Goal: Information Seeking & Learning: Check status

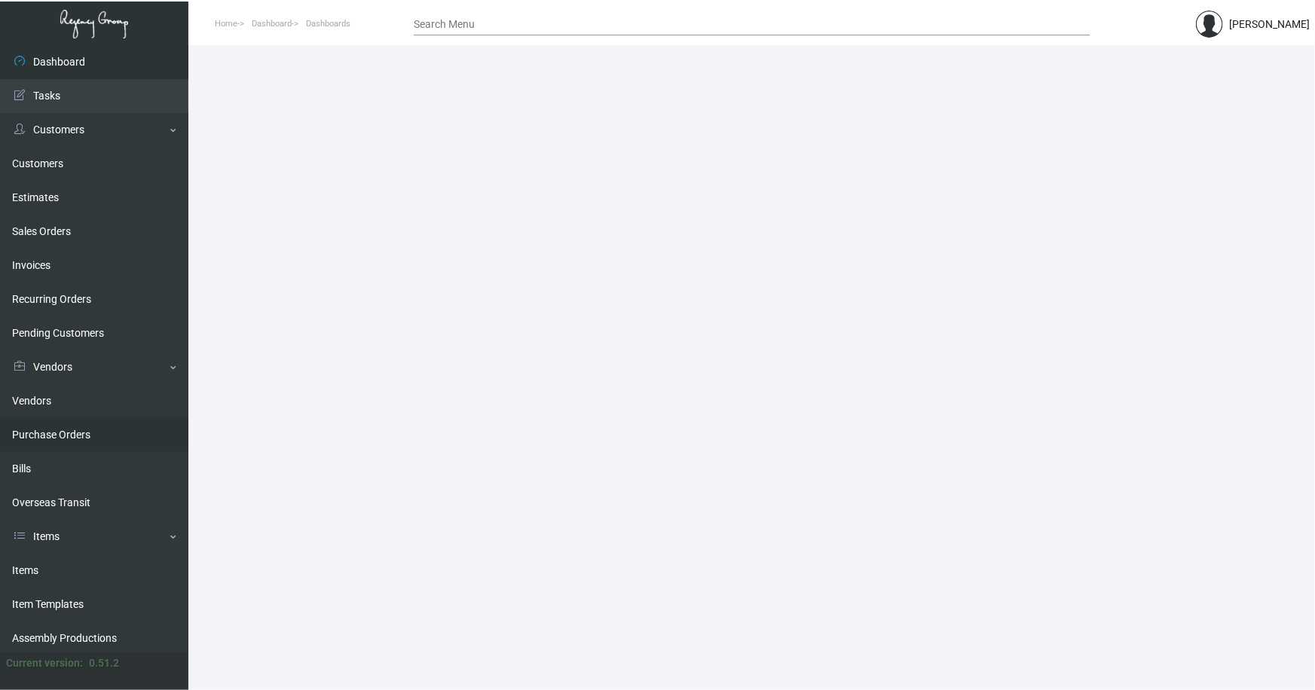
drag, startPoint x: 26, startPoint y: 570, endPoint x: 115, endPoint y: 446, distance: 151.8
click at [26, 569] on link "Items" at bounding box center [94, 571] width 188 height 34
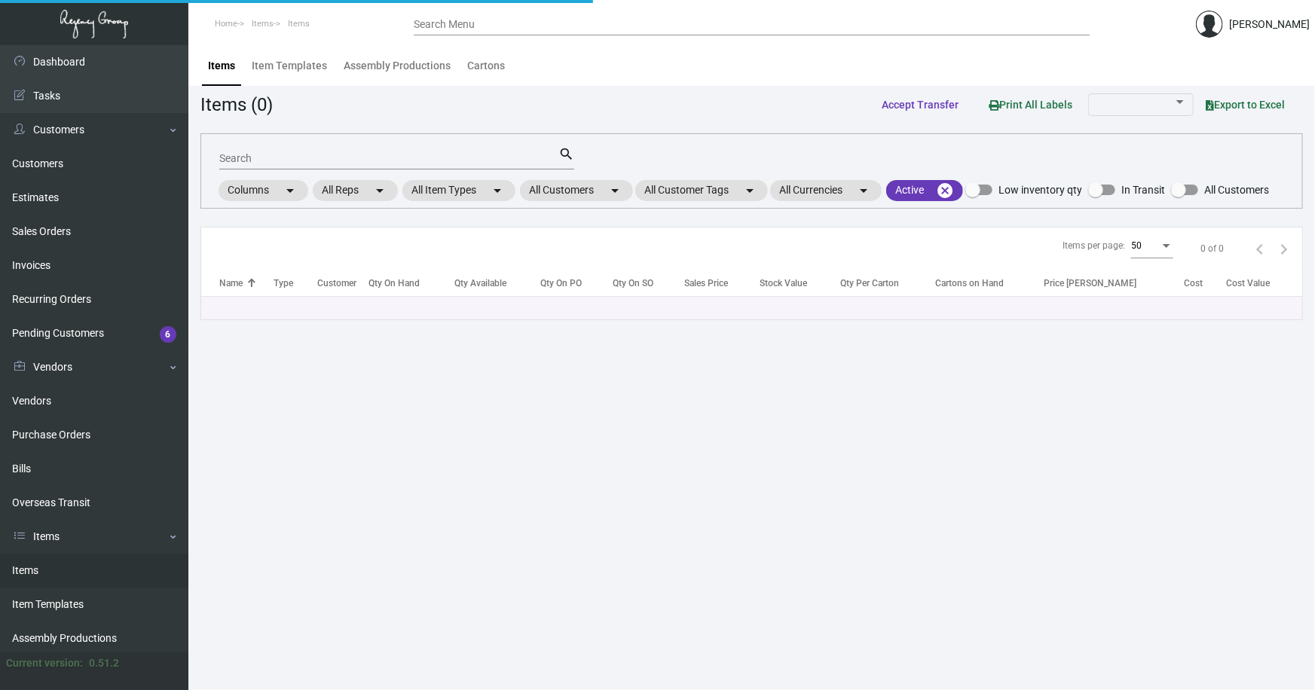
click at [299, 161] on input "Search" at bounding box center [388, 159] width 339 height 12
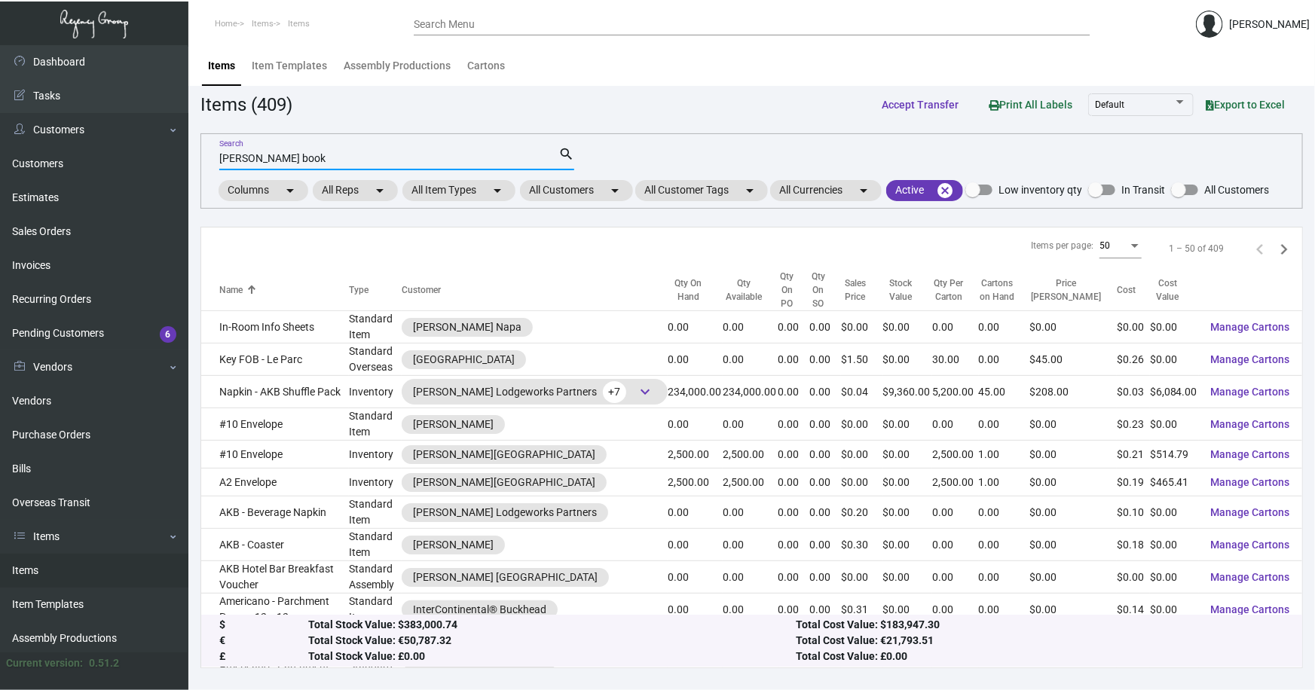
type input "[PERSON_NAME] book"
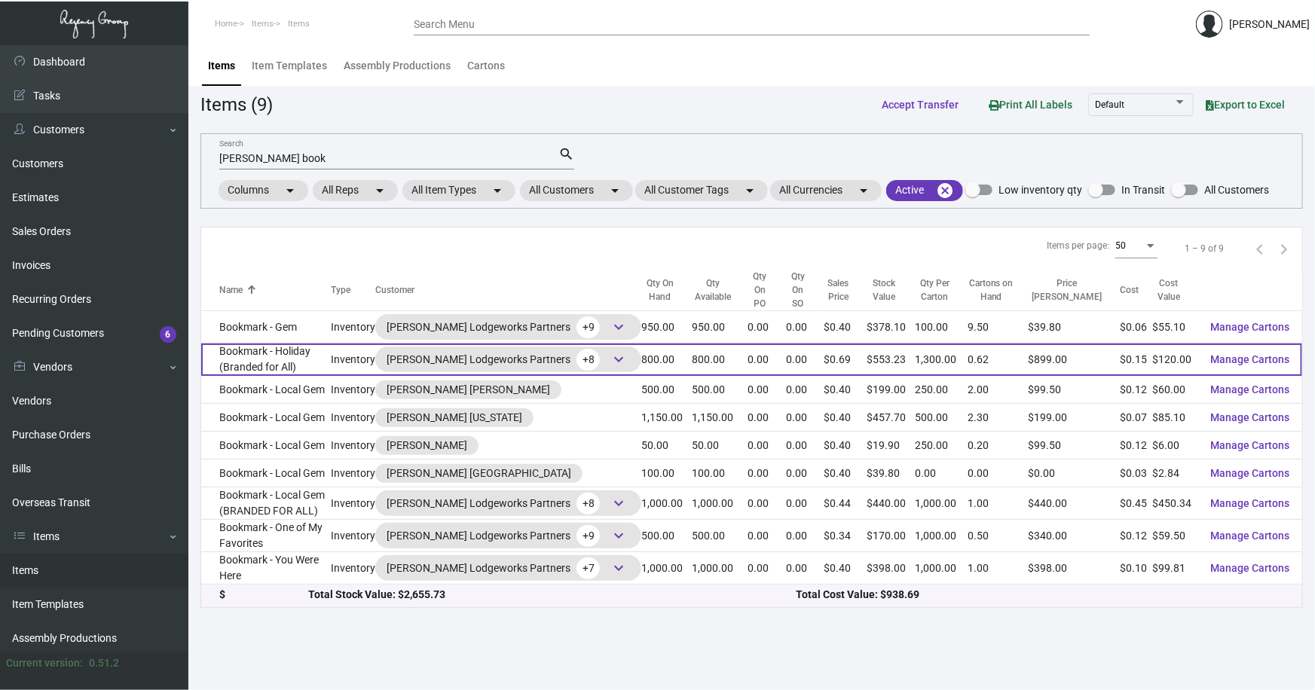
click at [277, 344] on td "Bookmark - Holiday (Branded for All)" at bounding box center [266, 360] width 130 height 32
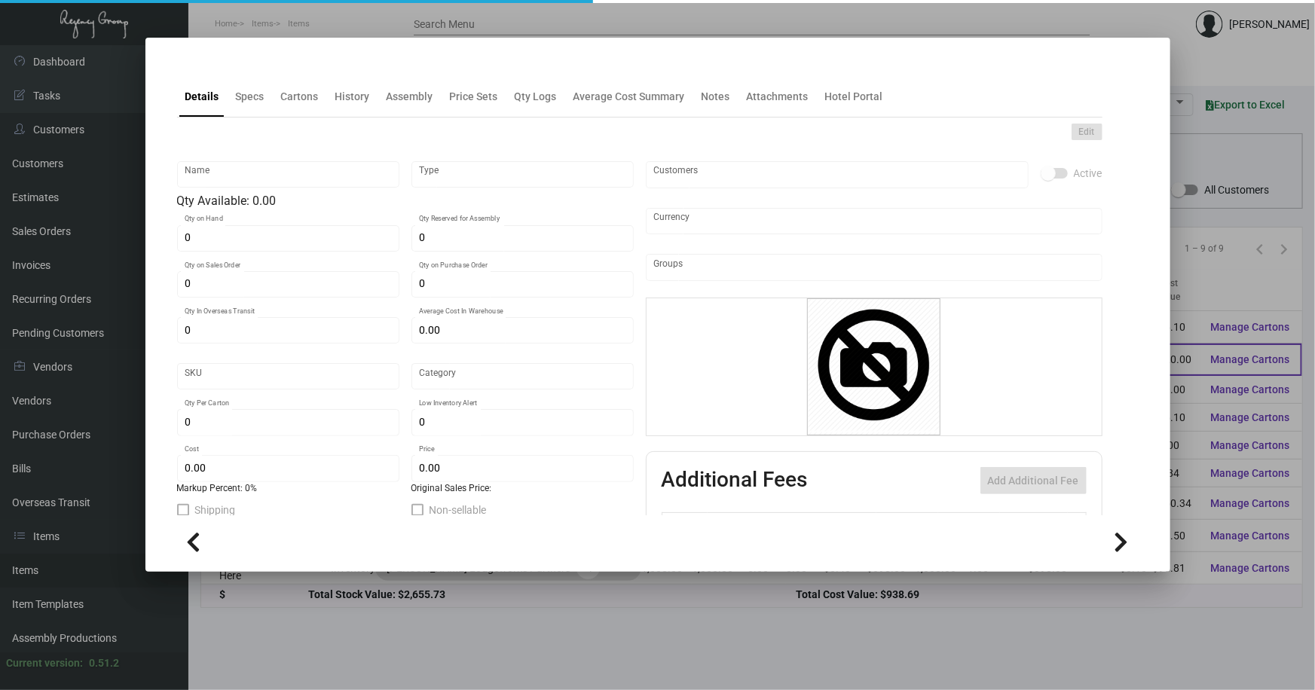
type input "Bookmark - Holiday (Branded for All)"
type input "Inventory"
type input "800"
type input "$ 0.6548"
type input "286"
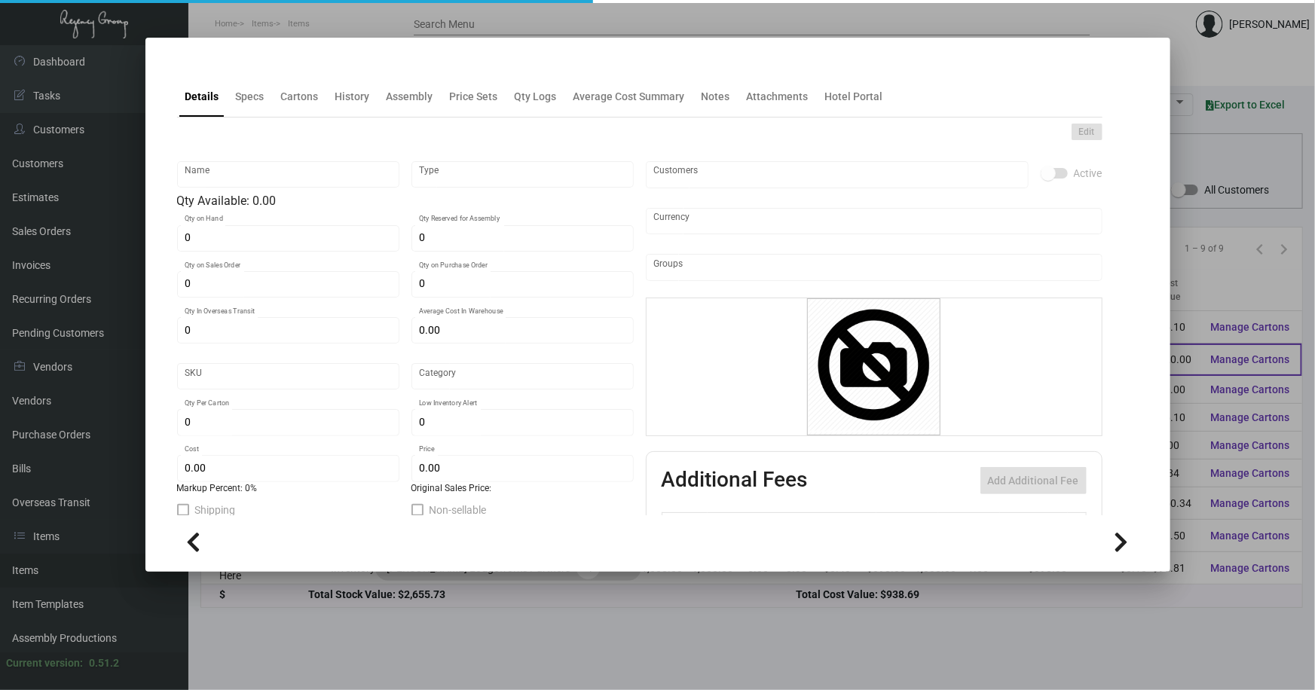
type input "Standard"
type input "1,300"
type input "150"
type input "$ 0.15"
type input "$ 0.69154"
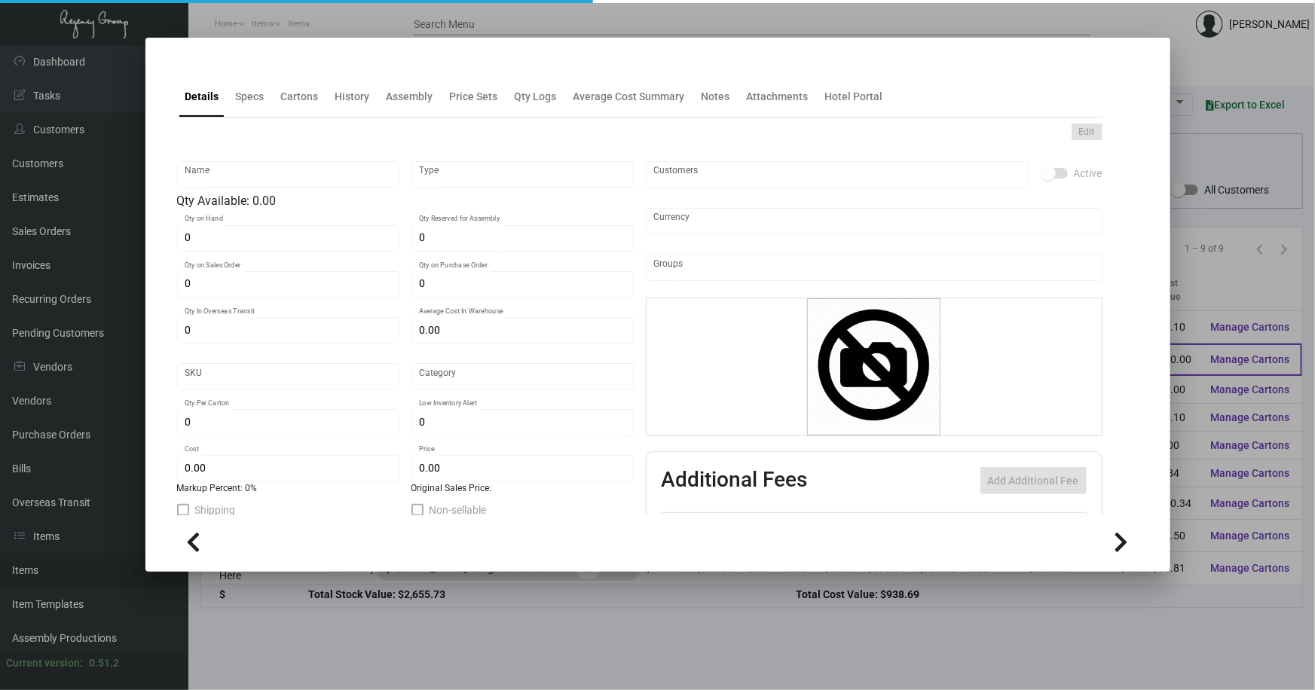
type textarea "Holiday Bookmarks: size 1.75x7 #16pt silk laminated stock, printing 4/1"
type textarea "Holiday Bookmarks: size 1.75x7 #130 Bright White Dull coated cover stock, print…"
checkbox input "true"
type input "United States Dollar $"
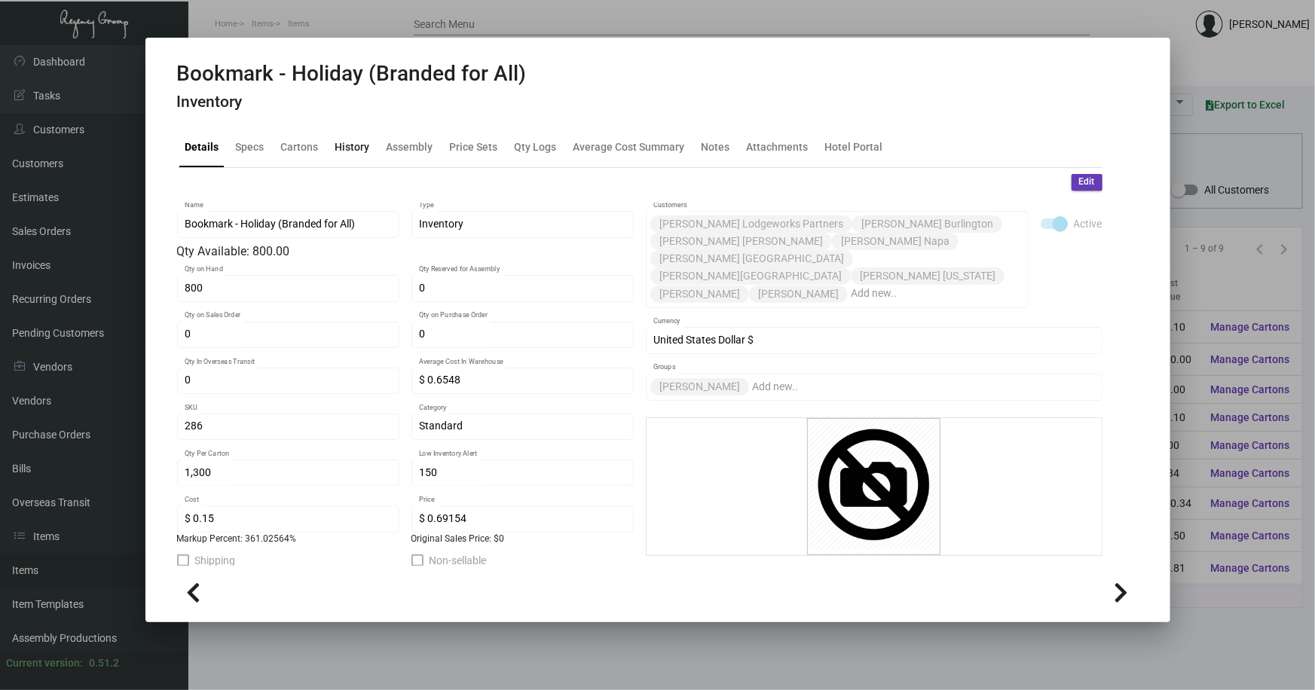
click at [359, 145] on div "History" at bounding box center [352, 147] width 35 height 16
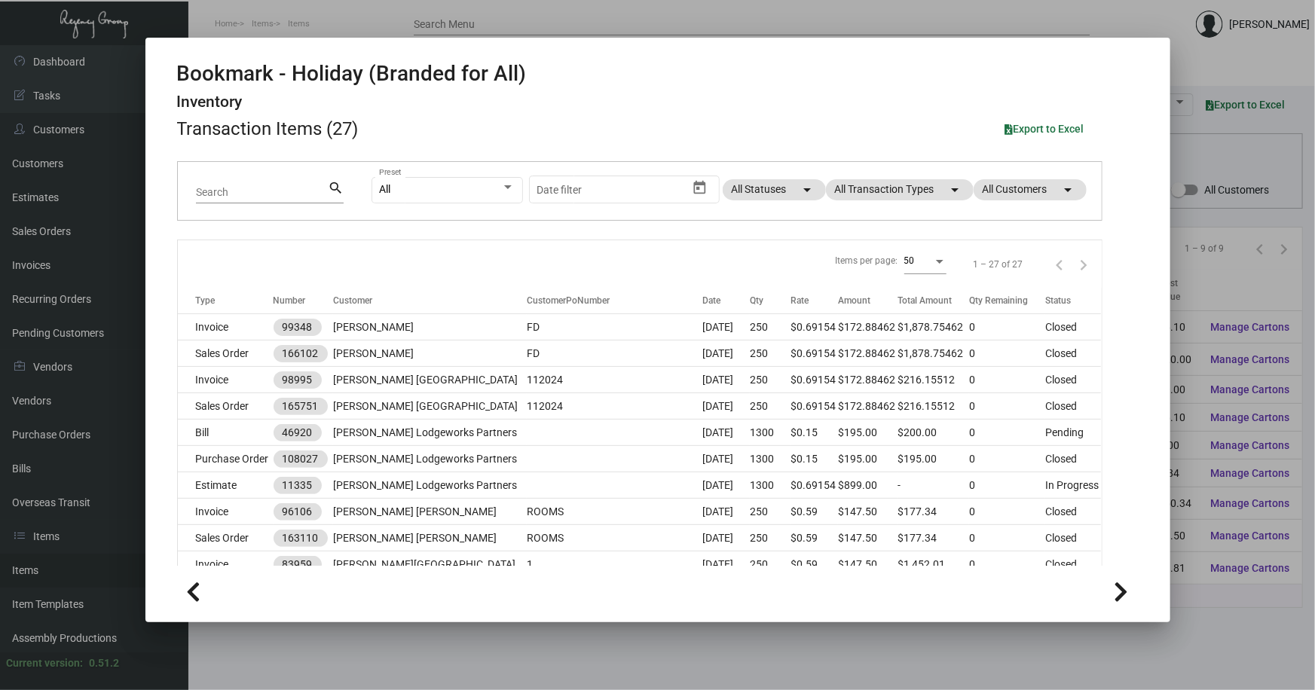
scroll to position [68, 0]
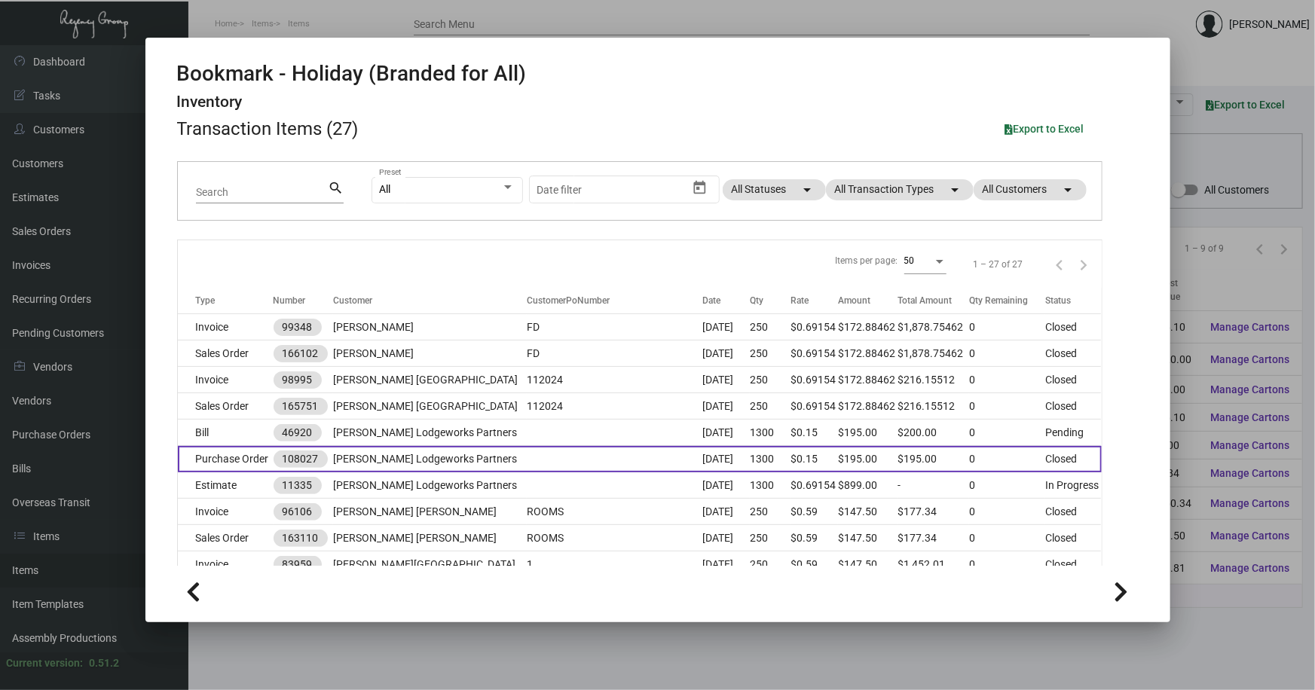
click at [531, 461] on td at bounding box center [615, 459] width 176 height 26
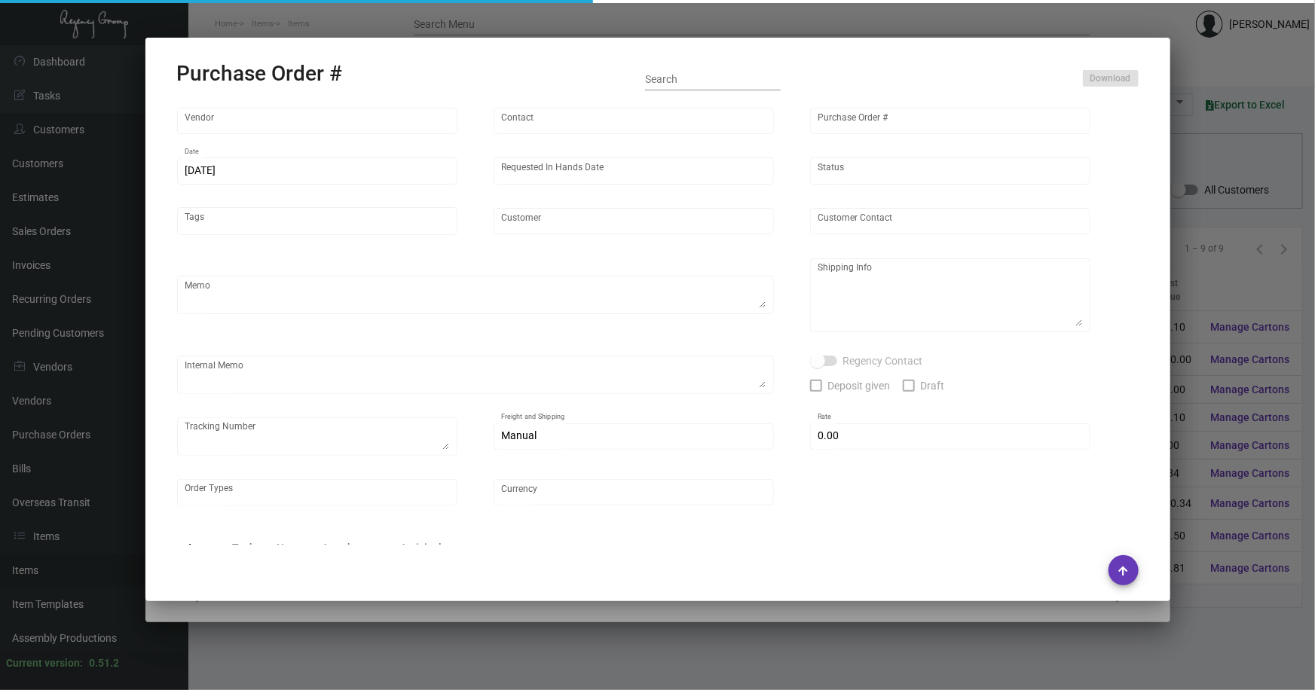
type input "Team Concept"
type input "[PERSON_NAME]"
type input "108027"
type input "[DATE]"
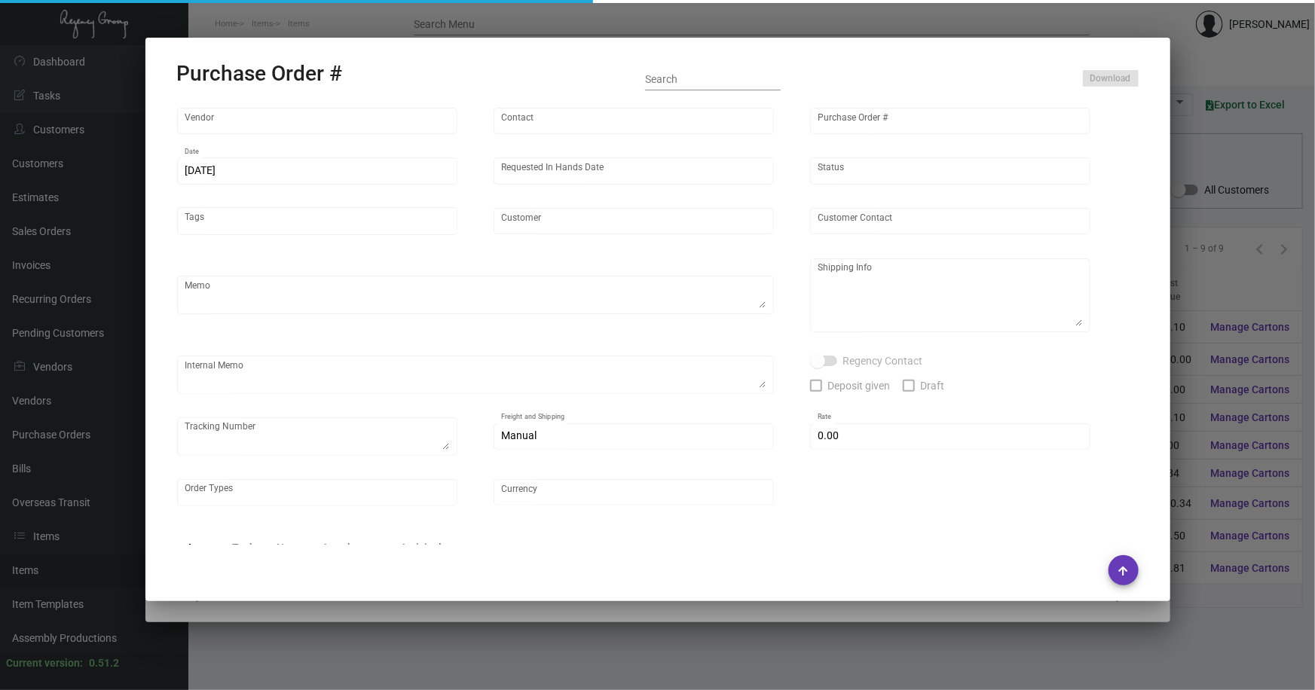
type input "[PERSON_NAME] Lodgeworks Partners"
type textarea ""Please send proof for approval to [EMAIL_ADDRESS][DOMAIN_NAME] with me cc'd. *…"
type textarea "Regency Group NJ - [PERSON_NAME] [STREET_ADDRESS]"
type textarea "Label provided to vendor to ship to NJ Warehouse. UPS Ground Cost $9.31"
checkbox input "true"
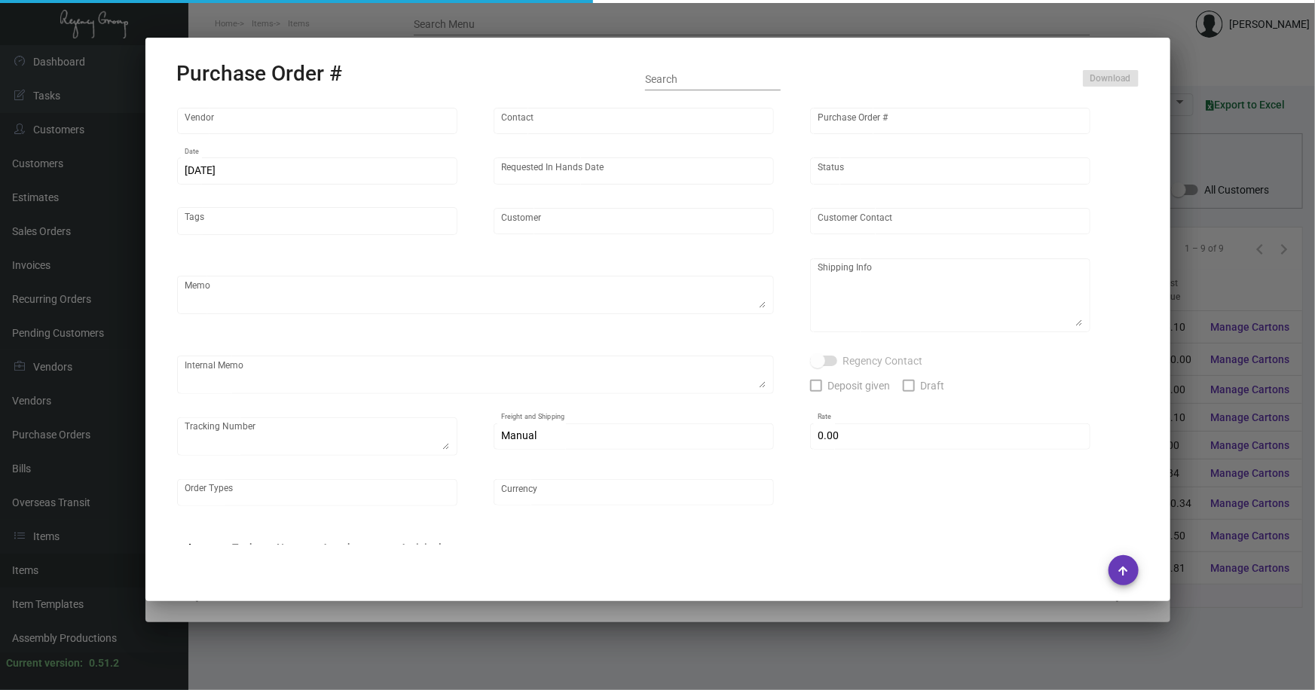
type input "$ 0.00"
type input "United States Dollar $"
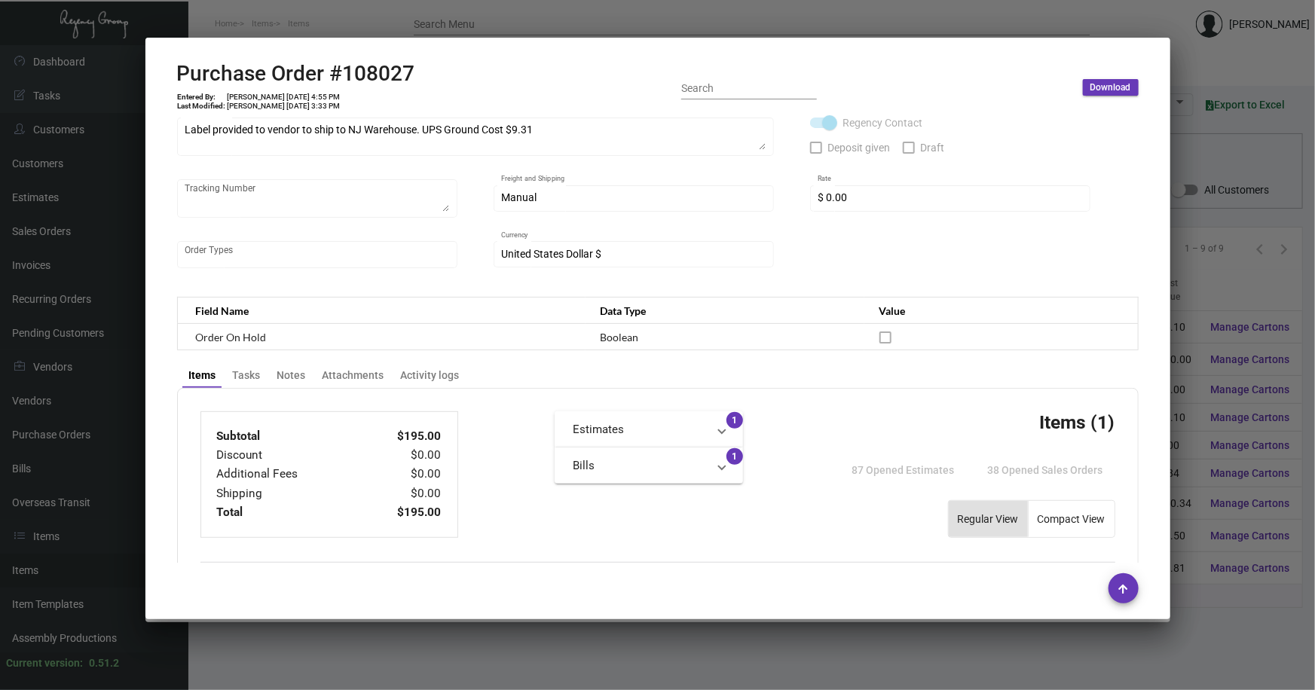
scroll to position [78, 0]
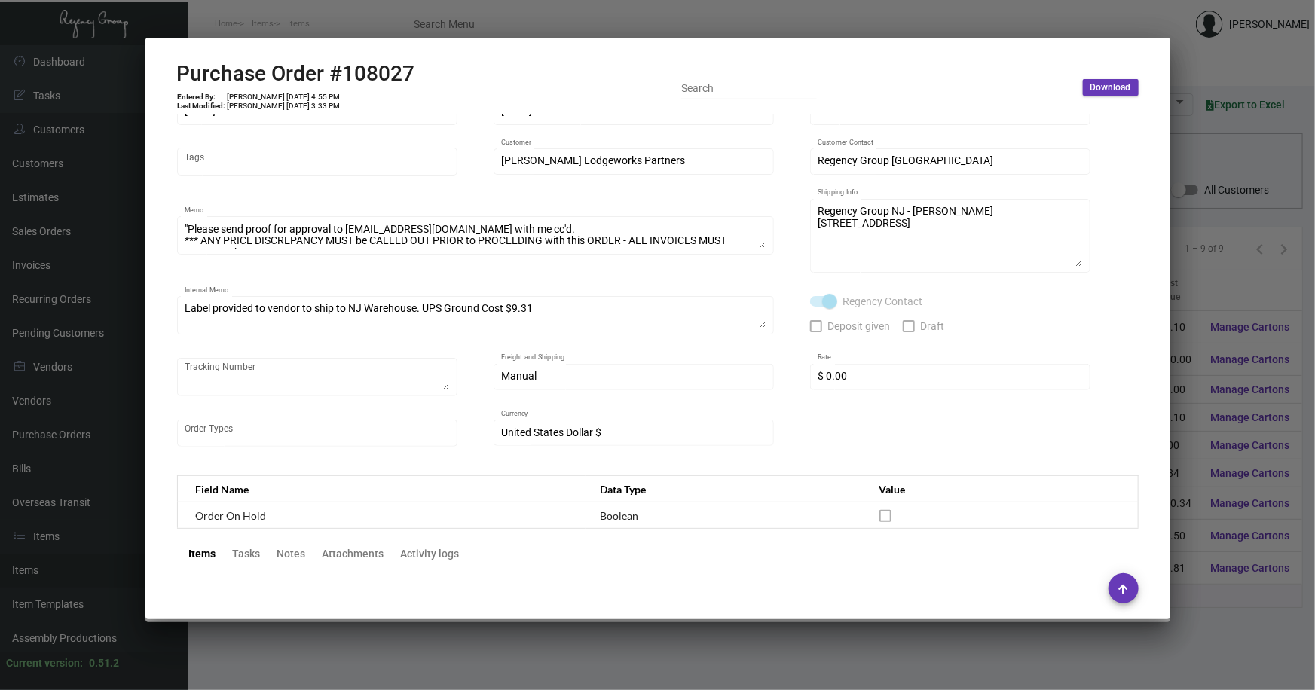
click at [1210, 634] on div at bounding box center [657, 345] width 1315 height 690
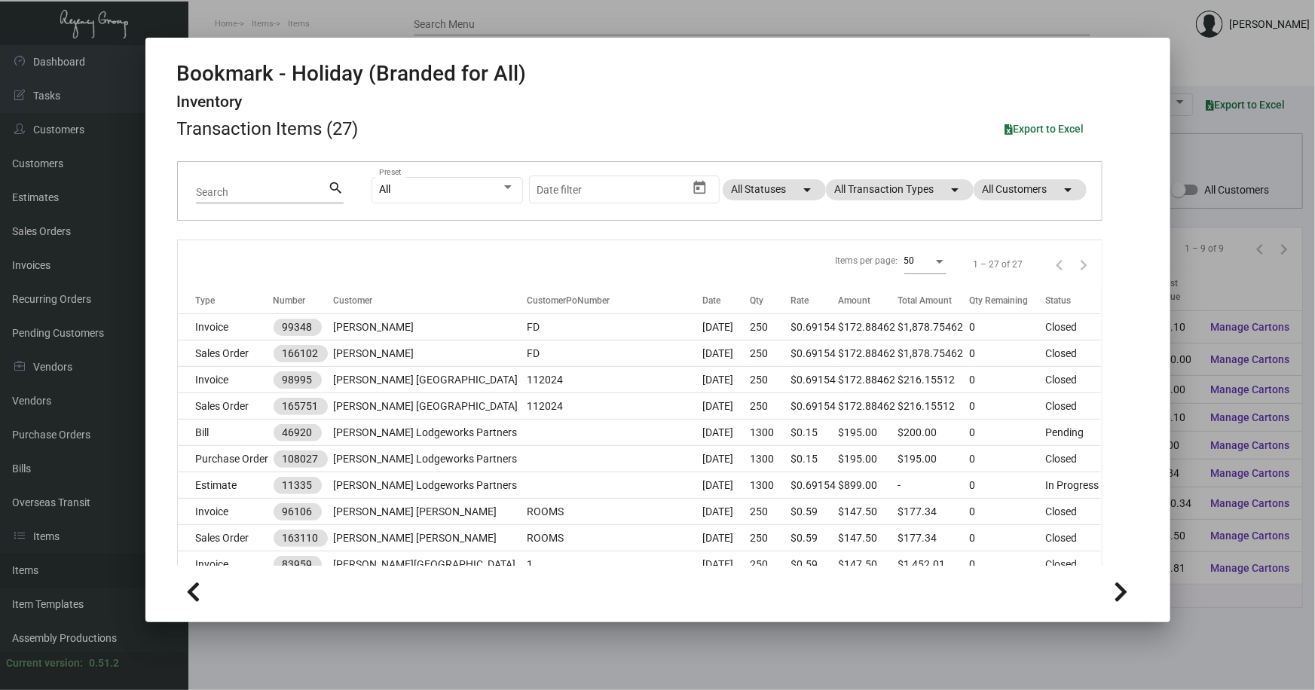
click at [512, 632] on div at bounding box center [657, 345] width 1315 height 690
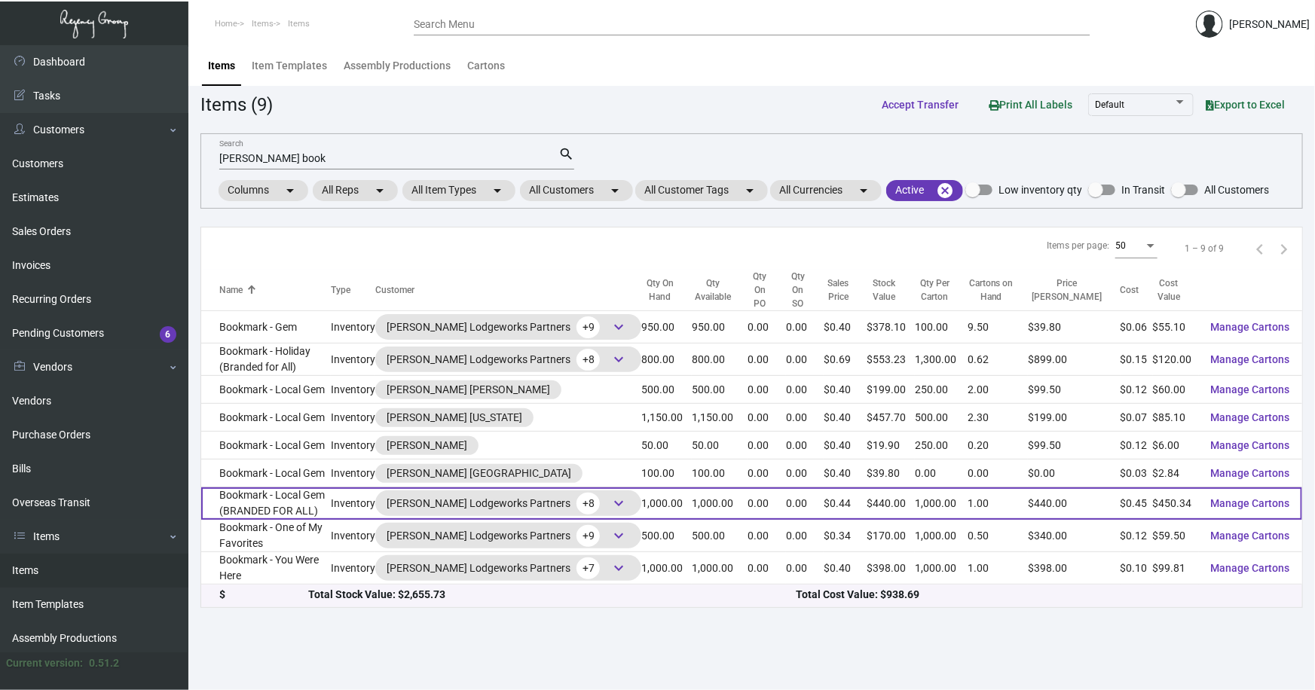
click at [284, 490] on td "Bookmark - Local Gem (BRANDED FOR ALL)" at bounding box center [266, 504] width 130 height 32
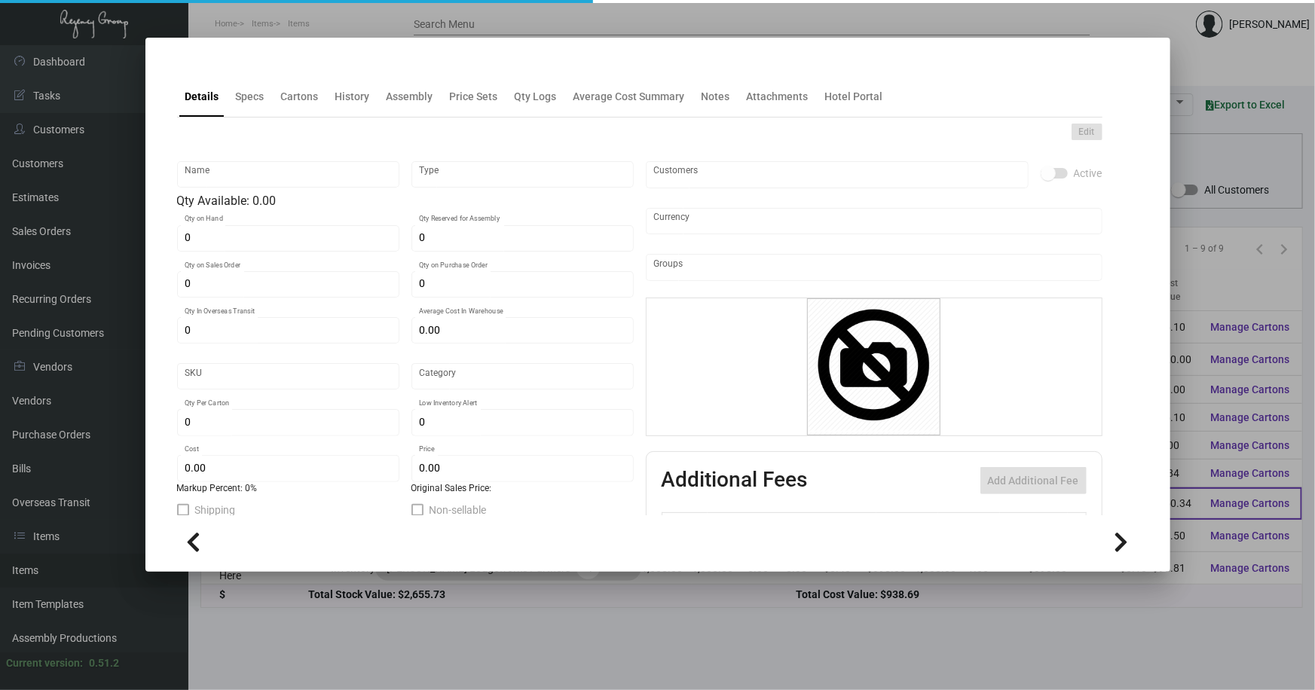
type input "Bookmark - Local Gem (BRANDED FOR ALL)"
type input "Inventory"
type input "1,000"
type input "$ 0.27417"
type input "396"
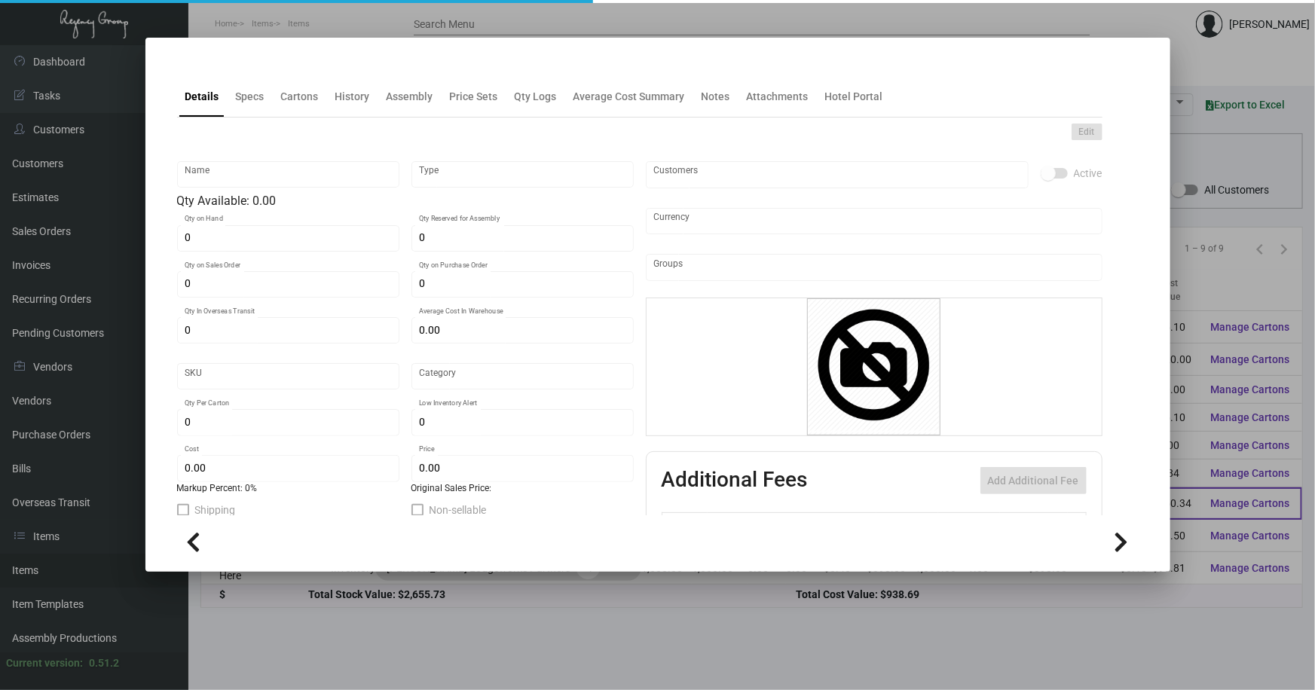
type input "Standard"
type input "1,000"
type input "250"
type input "$ 0.45034"
type input "$ 0.44"
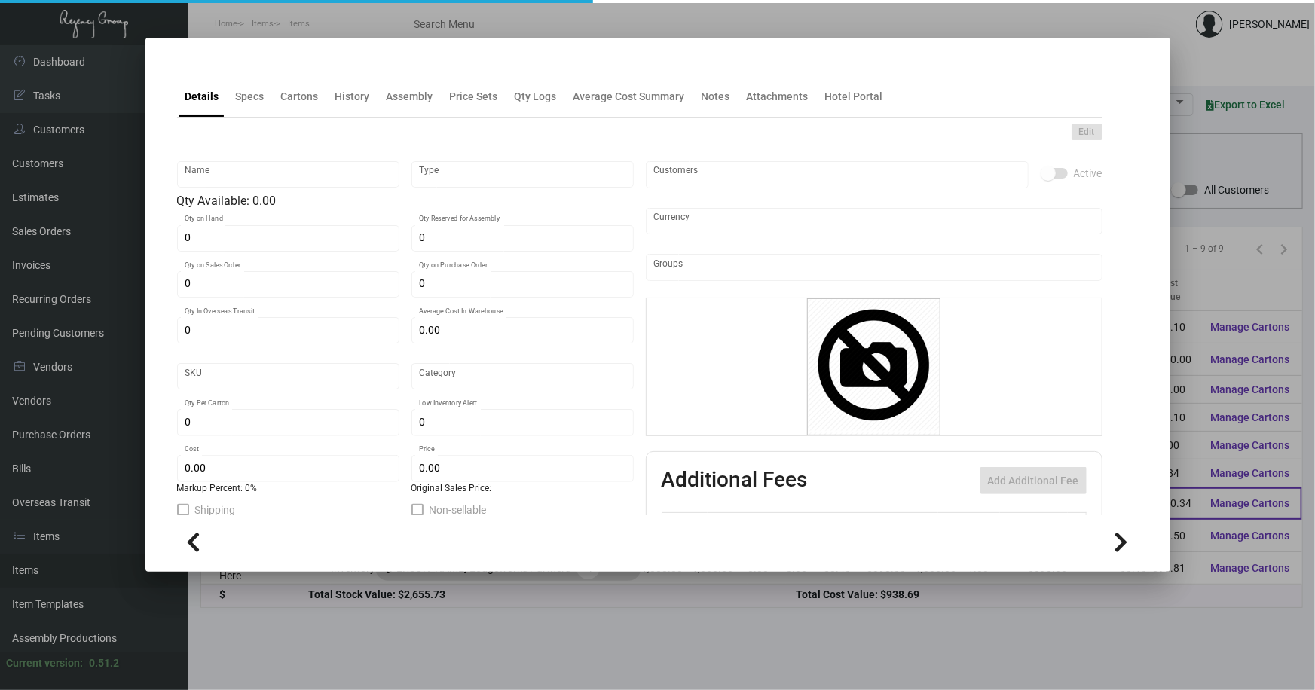
checkbox input "true"
type input "United States Dollar $"
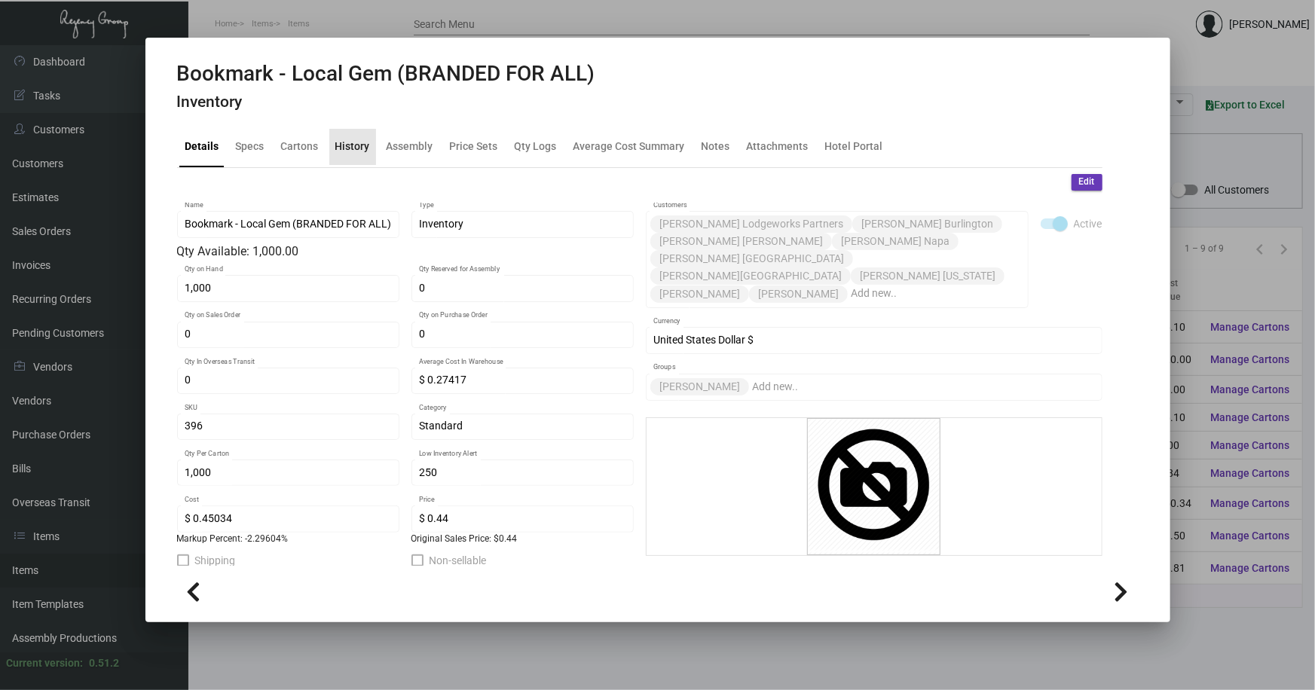
click at [357, 149] on div "History" at bounding box center [352, 147] width 35 height 16
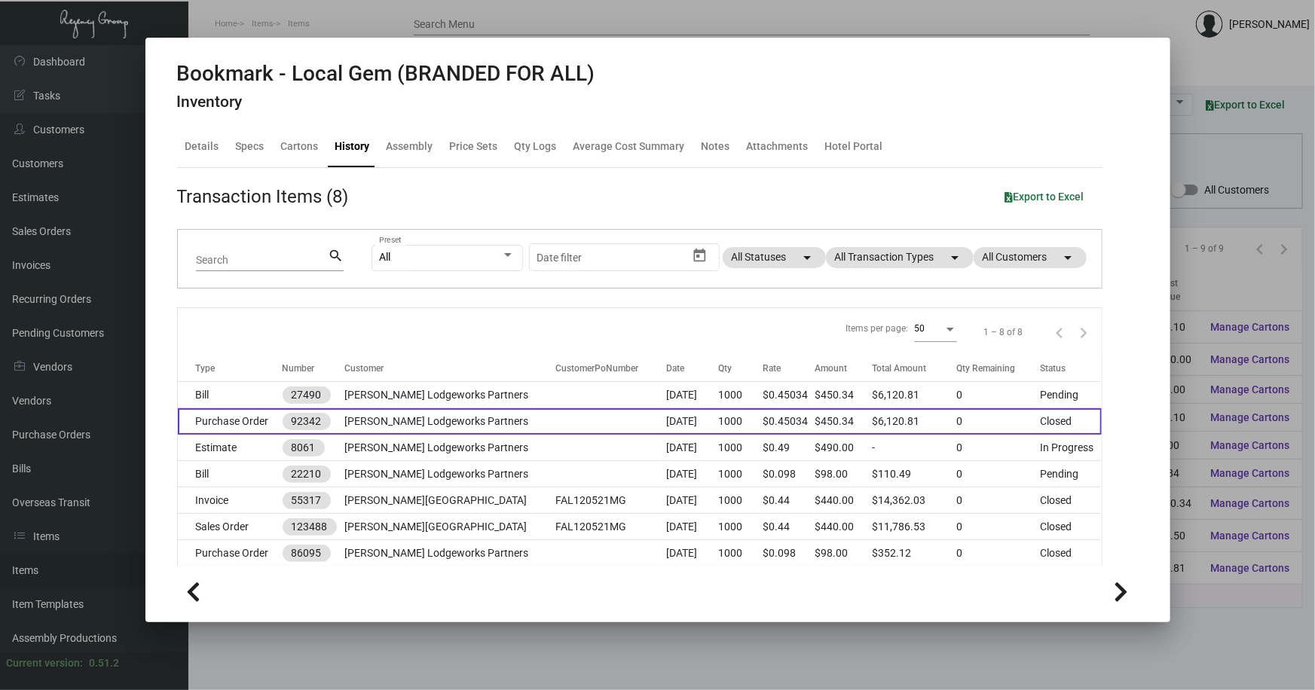
click at [556, 419] on td at bounding box center [611, 421] width 111 height 26
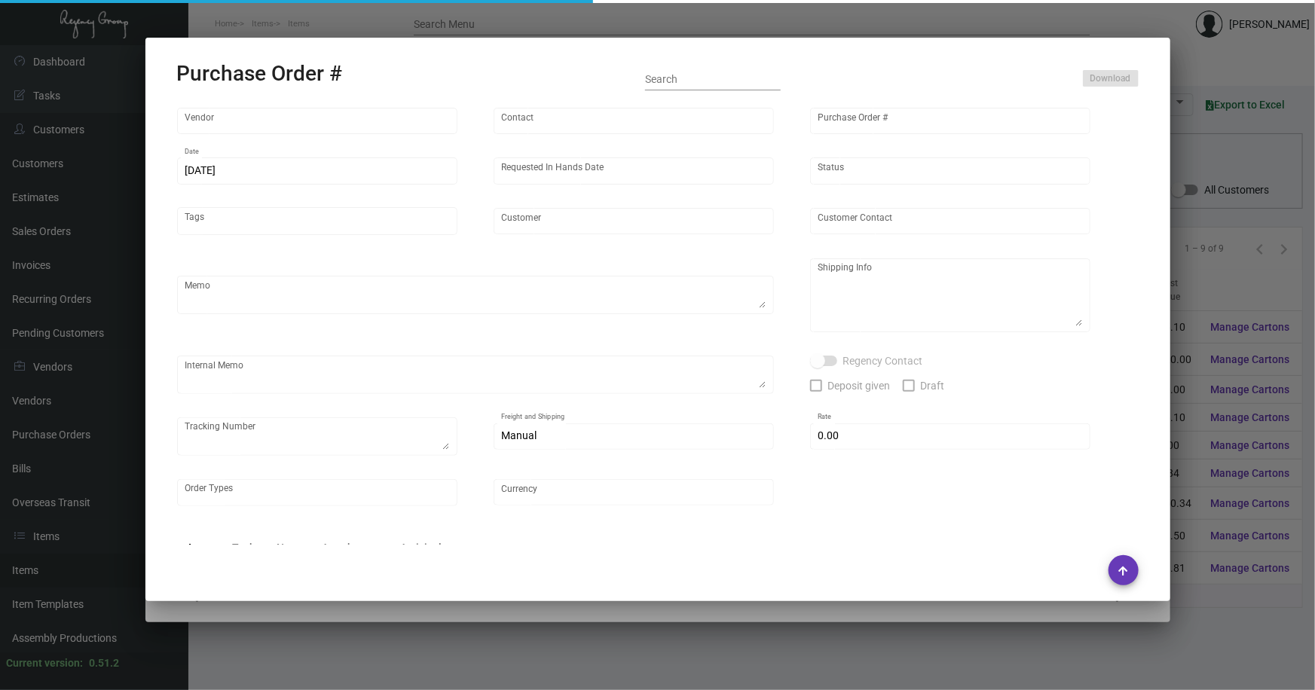
type input "Team Concept"
type input "[PERSON_NAME]"
type input "92342"
type input "[DATE]"
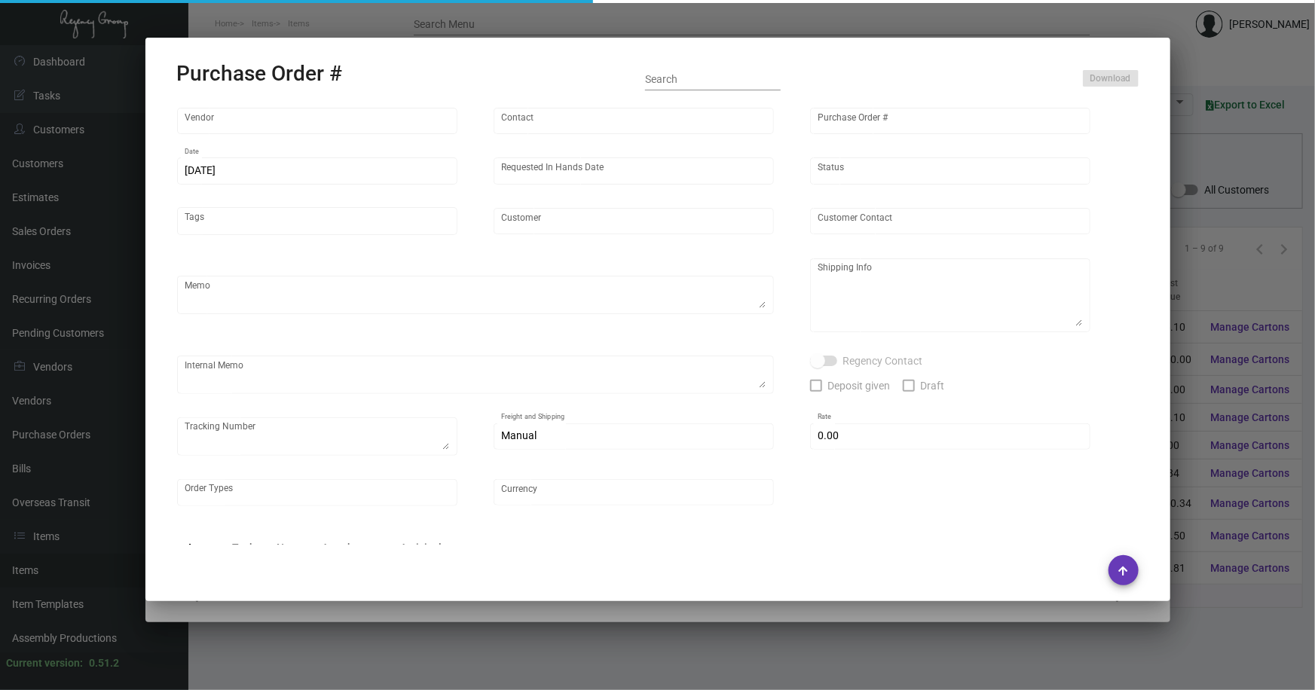
type input "[PERSON_NAME] Lodgeworks Partners"
type textarea "Please reference Quote# 23569"
type textarea "Regency Group NJ - [PERSON_NAME] [STREET_ADDRESS]"
type textarea "pick up 8/25 Fast Freight YRC [PHONE_NUMBER] $220.00"
checkbox input "true"
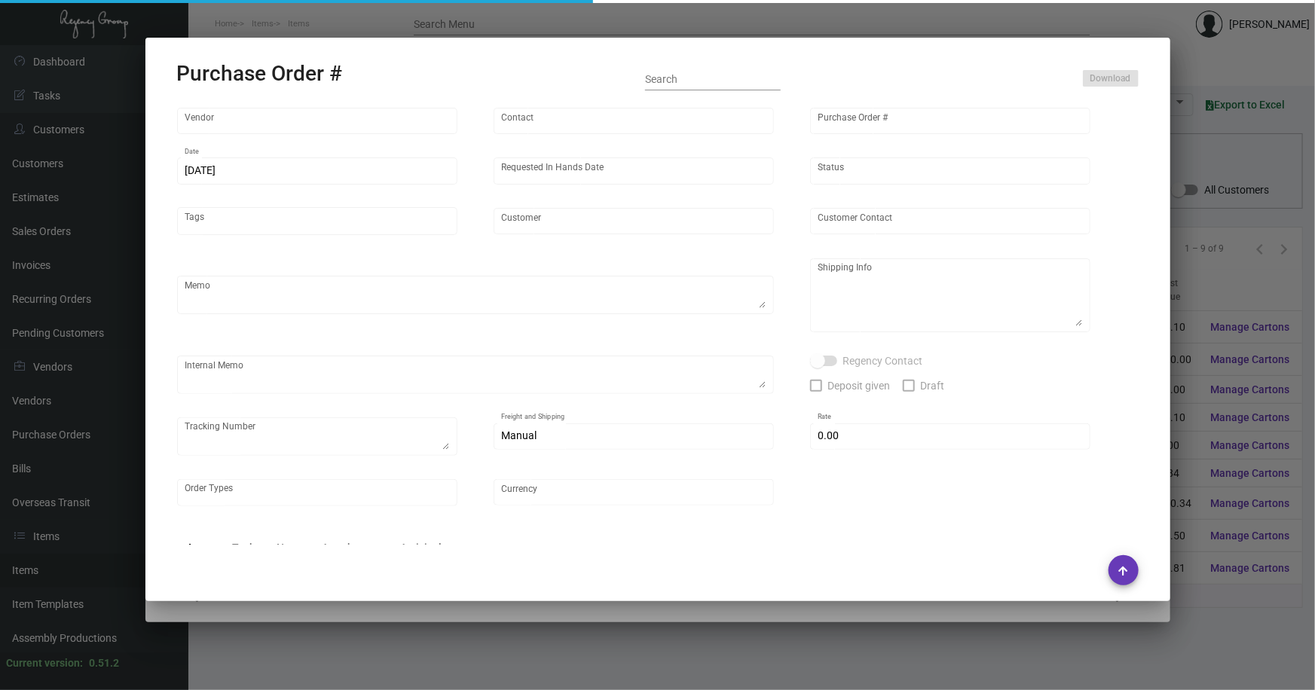
type input "$ 0.00"
type input "United States Dollar $"
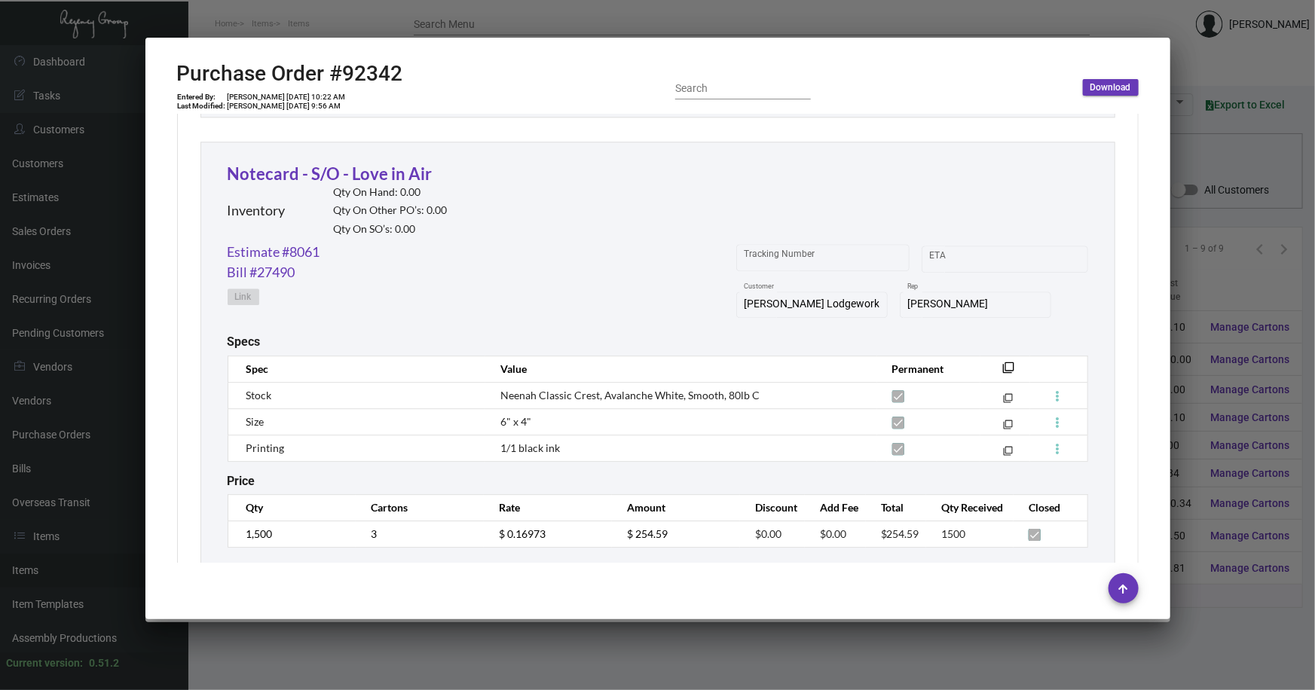
scroll to position [2192, 0]
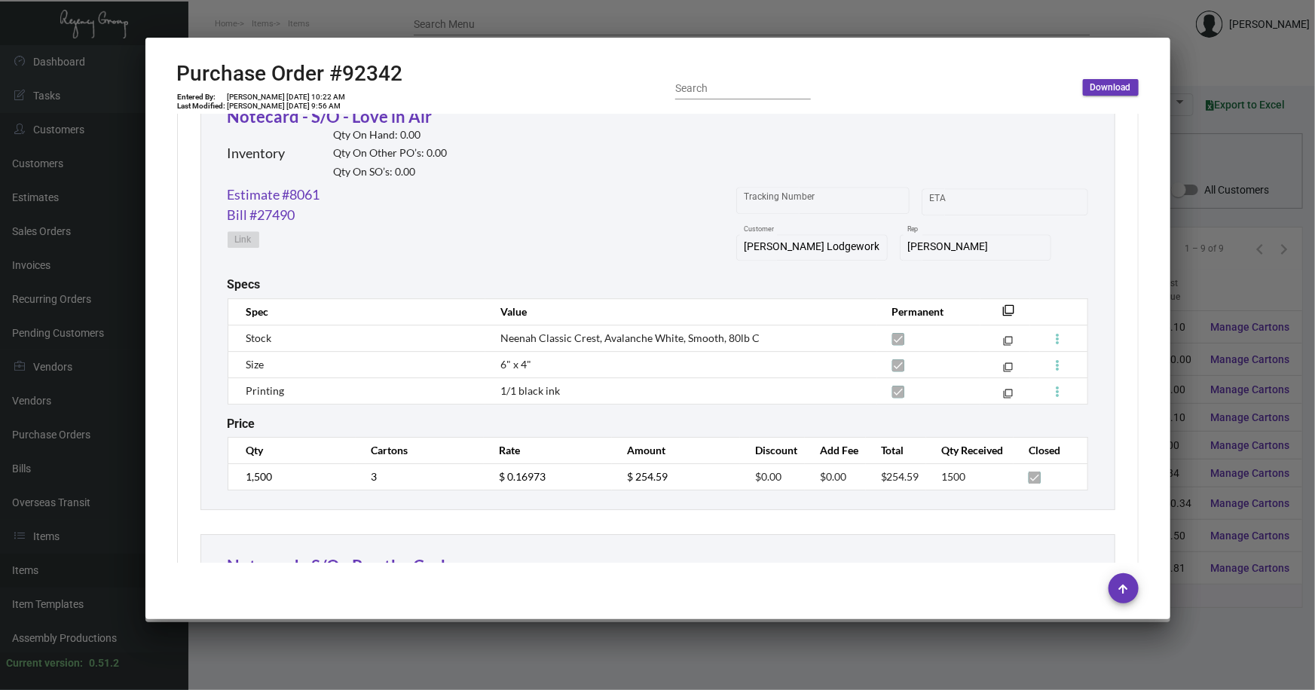
click at [1213, 583] on div at bounding box center [657, 345] width 1315 height 690
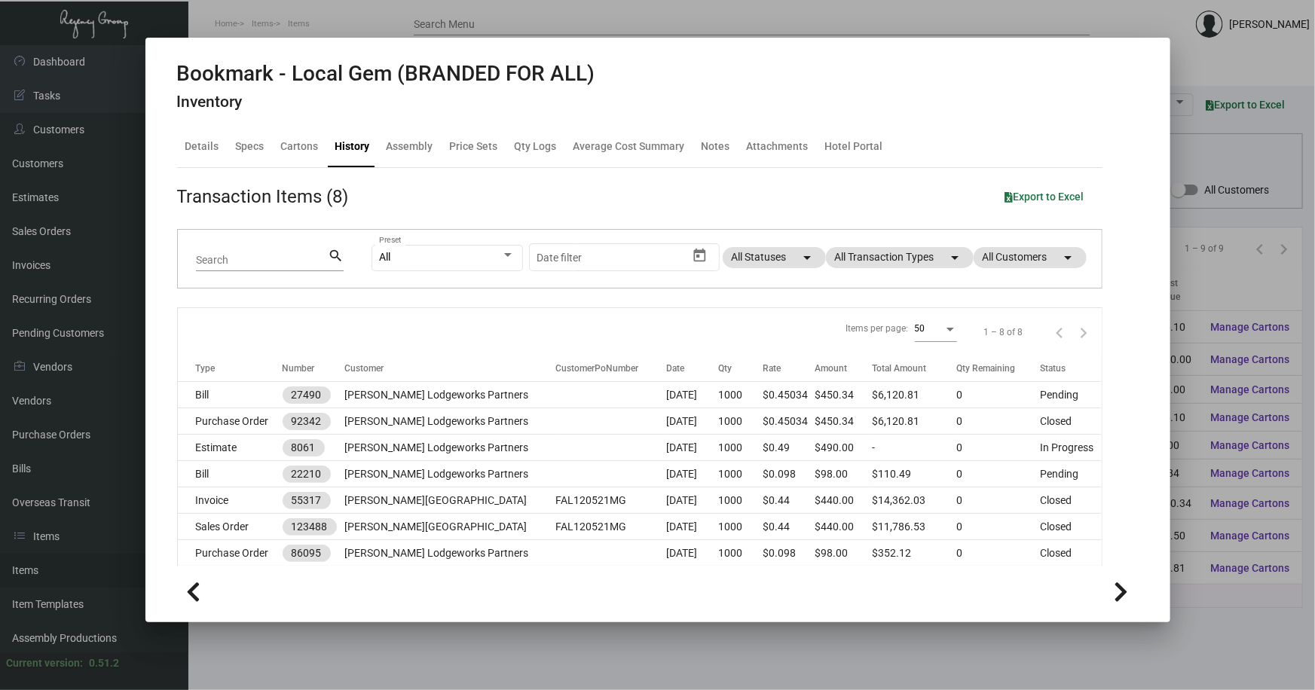
click at [671, 643] on div at bounding box center [657, 345] width 1315 height 690
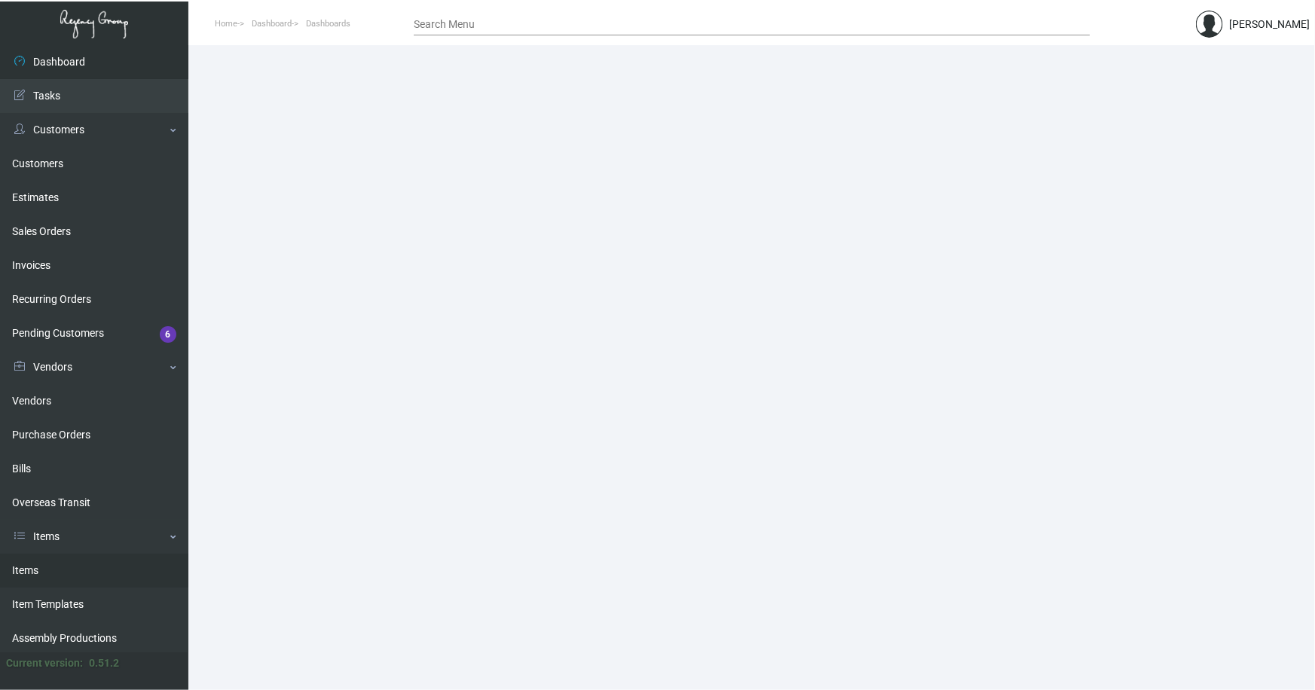
click at [29, 567] on link "Items" at bounding box center [94, 571] width 188 height 34
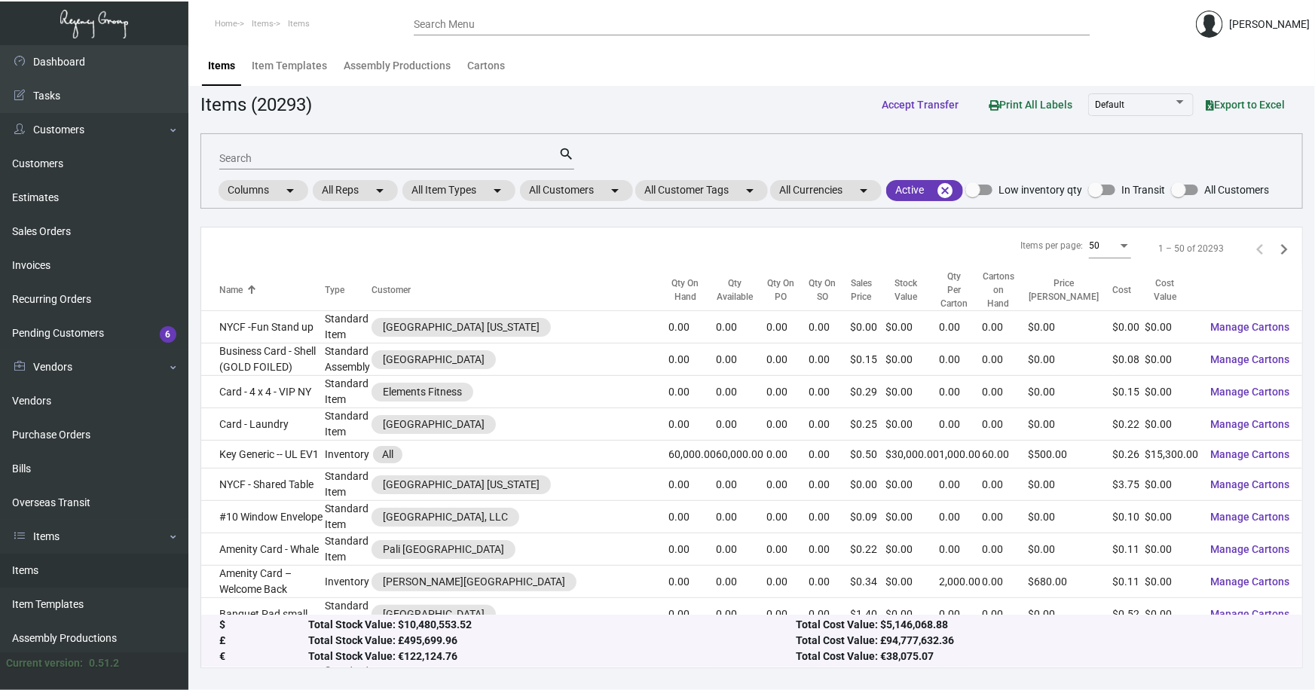
click at [268, 158] on input "Search" at bounding box center [388, 159] width 339 height 12
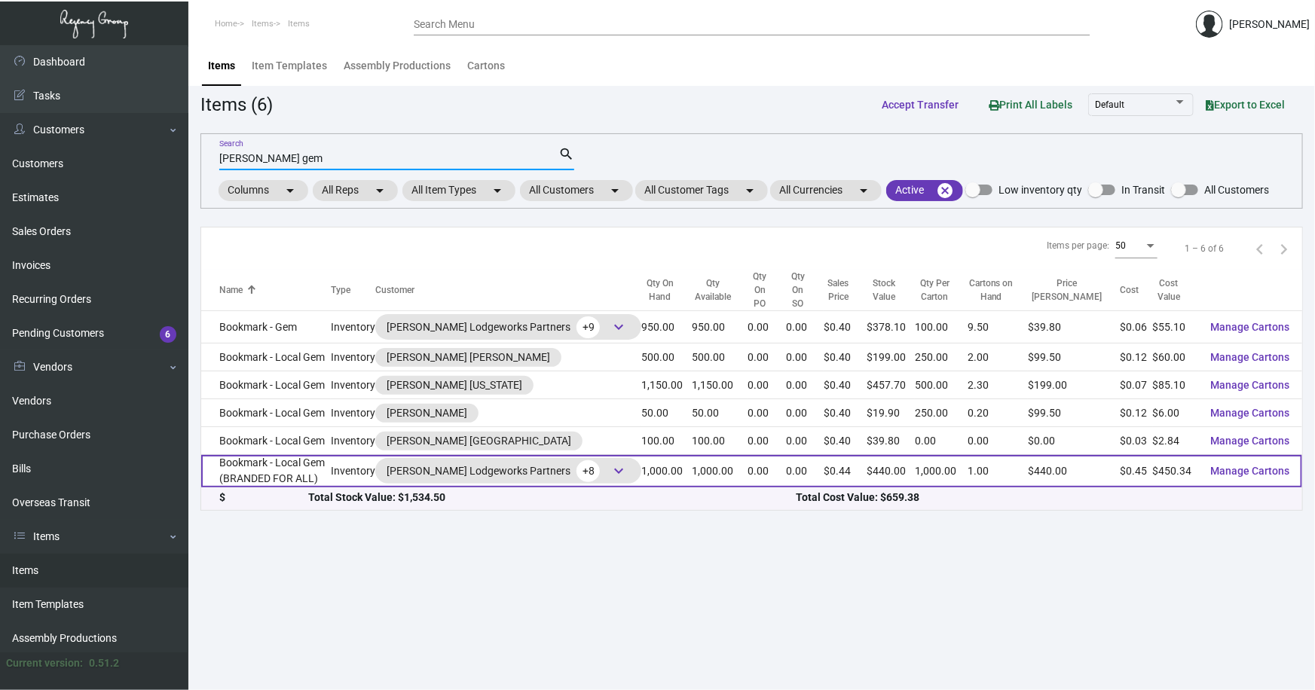
type input "archer gem"
click at [304, 457] on td "Bookmark - Local Gem (BRANDED FOR ALL)" at bounding box center [266, 471] width 130 height 32
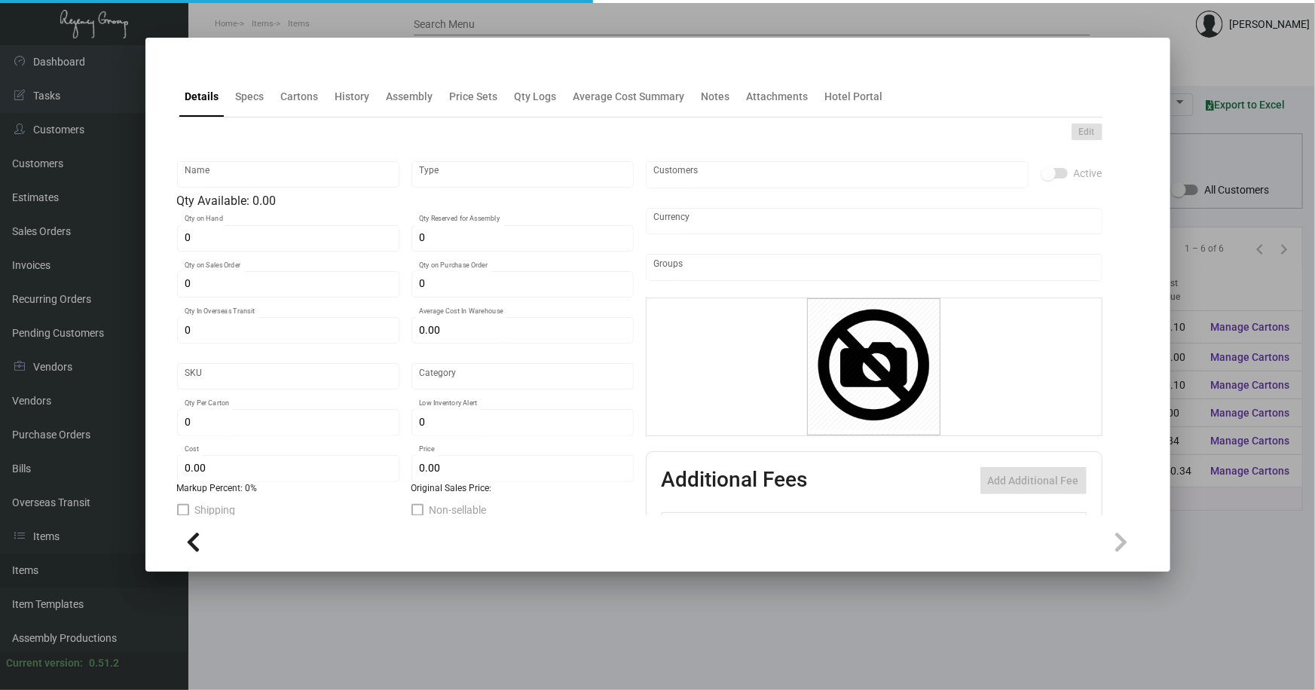
type input "Bookmark - Local Gem (BRANDED FOR ALL)"
type input "Inventory"
type input "1,000"
type input "$ 0.27417"
type input "396"
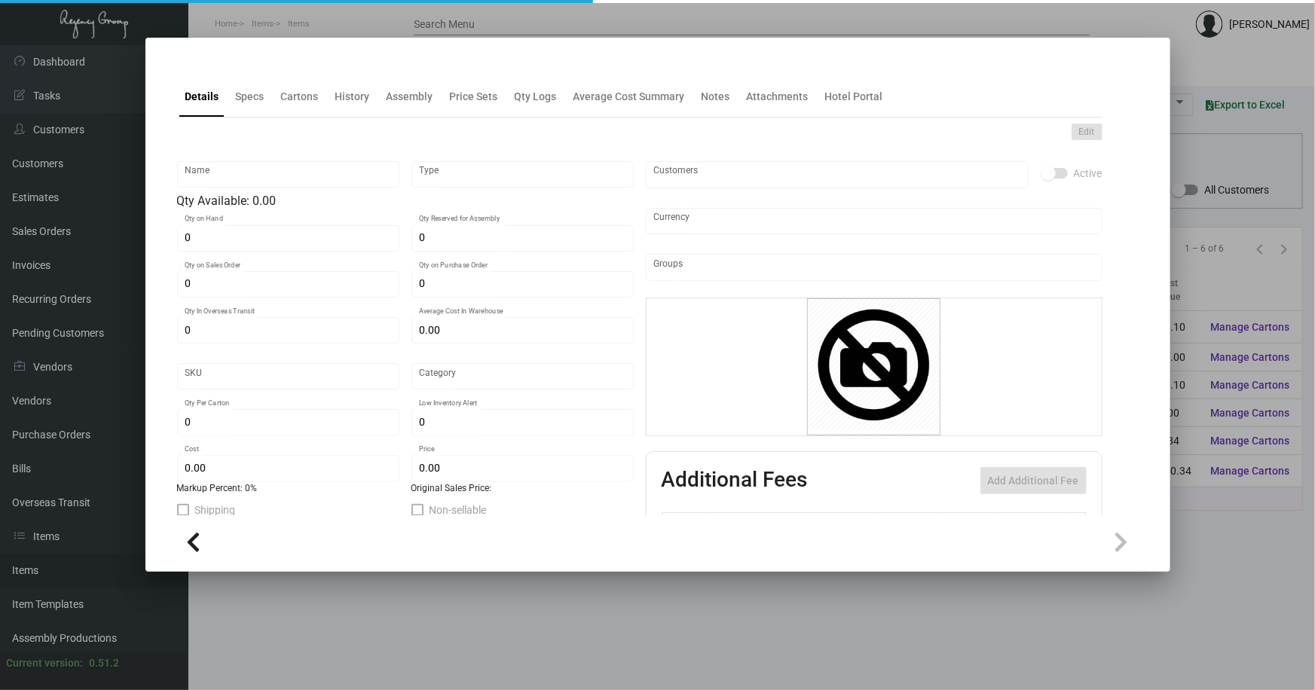
type input "Standard"
type input "1,000"
type input "250"
type input "$ 0.45034"
type input "$ 0.44"
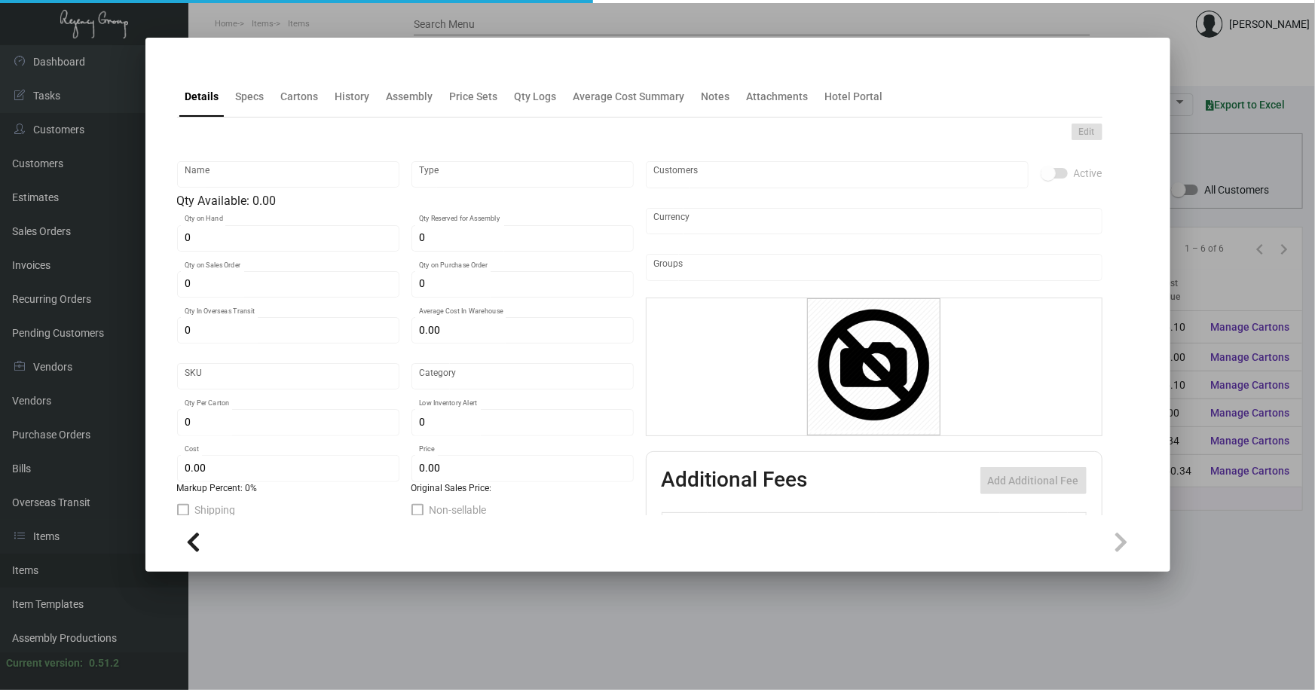
checkbox input "true"
type input "United States Dollar $"
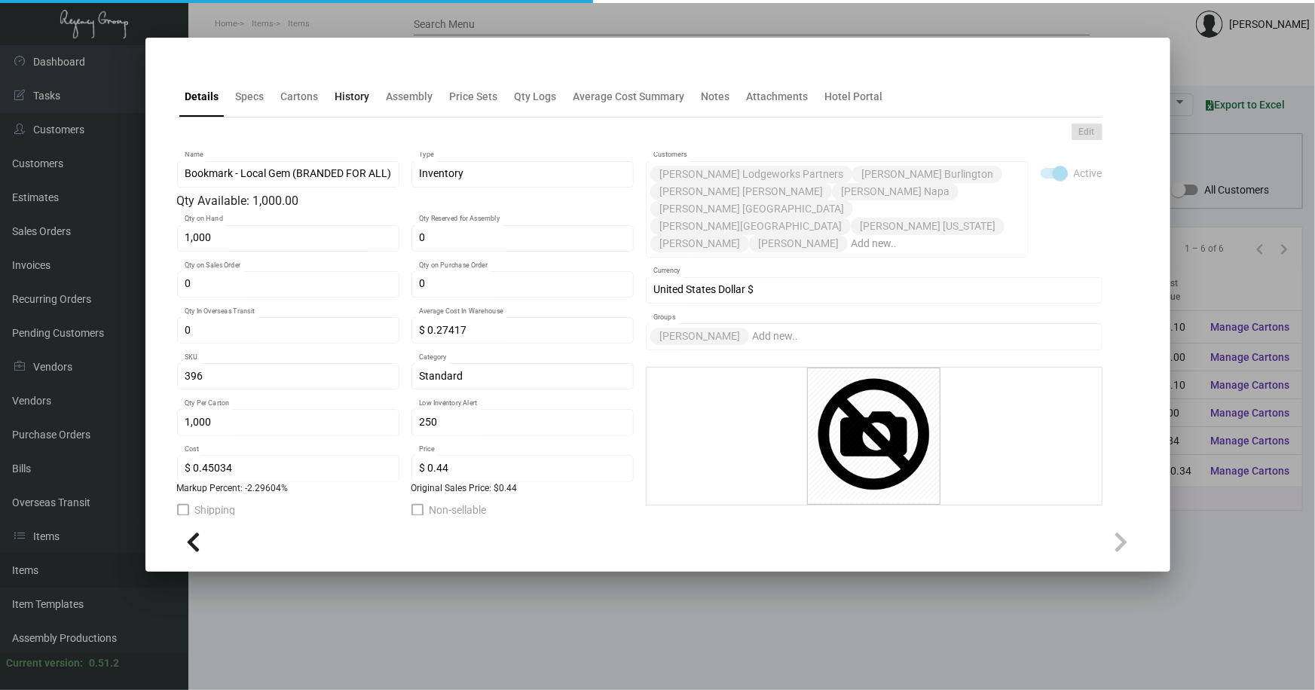
click at [355, 95] on div "History" at bounding box center [352, 97] width 35 height 16
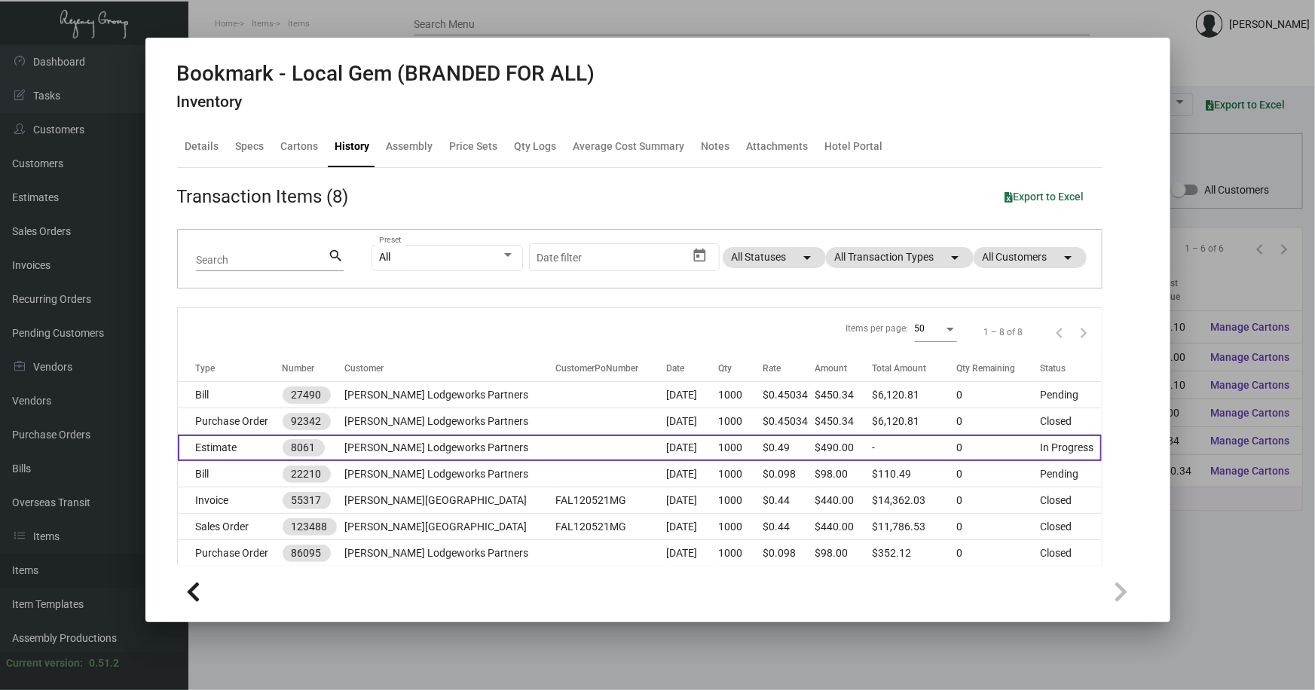
click at [450, 445] on td "[PERSON_NAME] Lodgeworks Partners" at bounding box center [449, 448] width 211 height 26
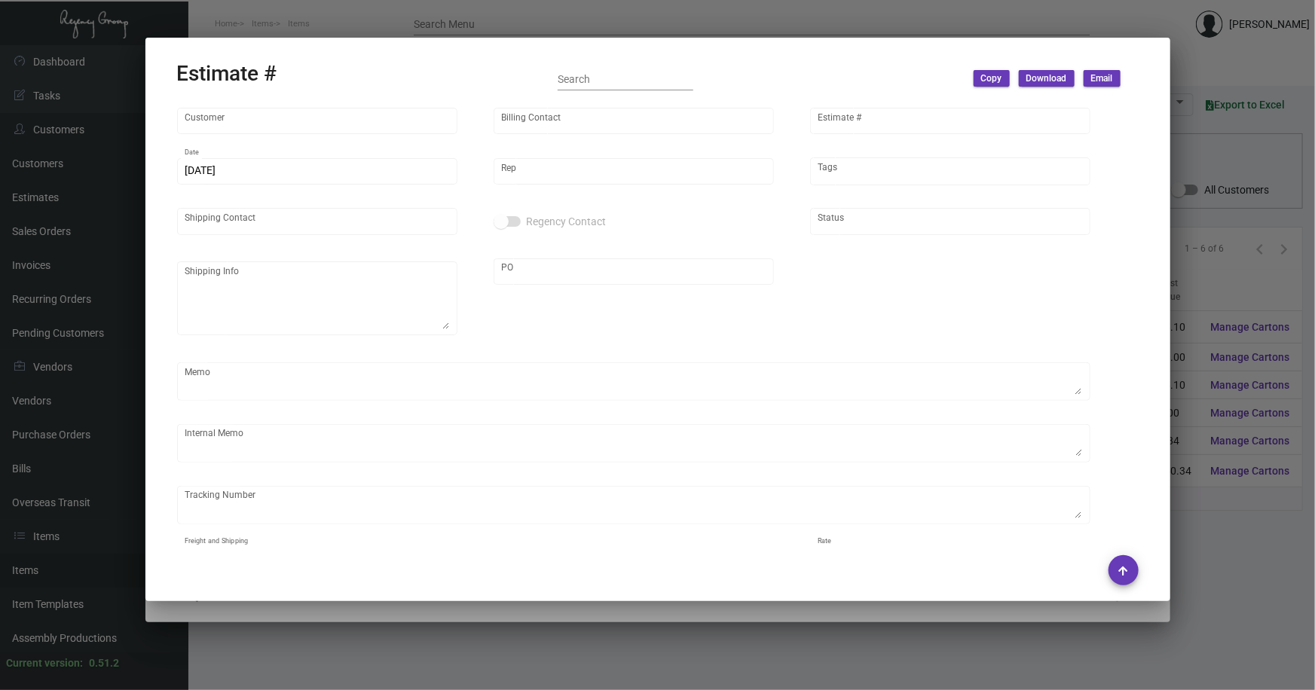
type input "[PERSON_NAME] Lodgeworks Partners"
type input "Jennifer Regan"
type input "8061"
type input "6/13/2022"
type input "[PERSON_NAME]"
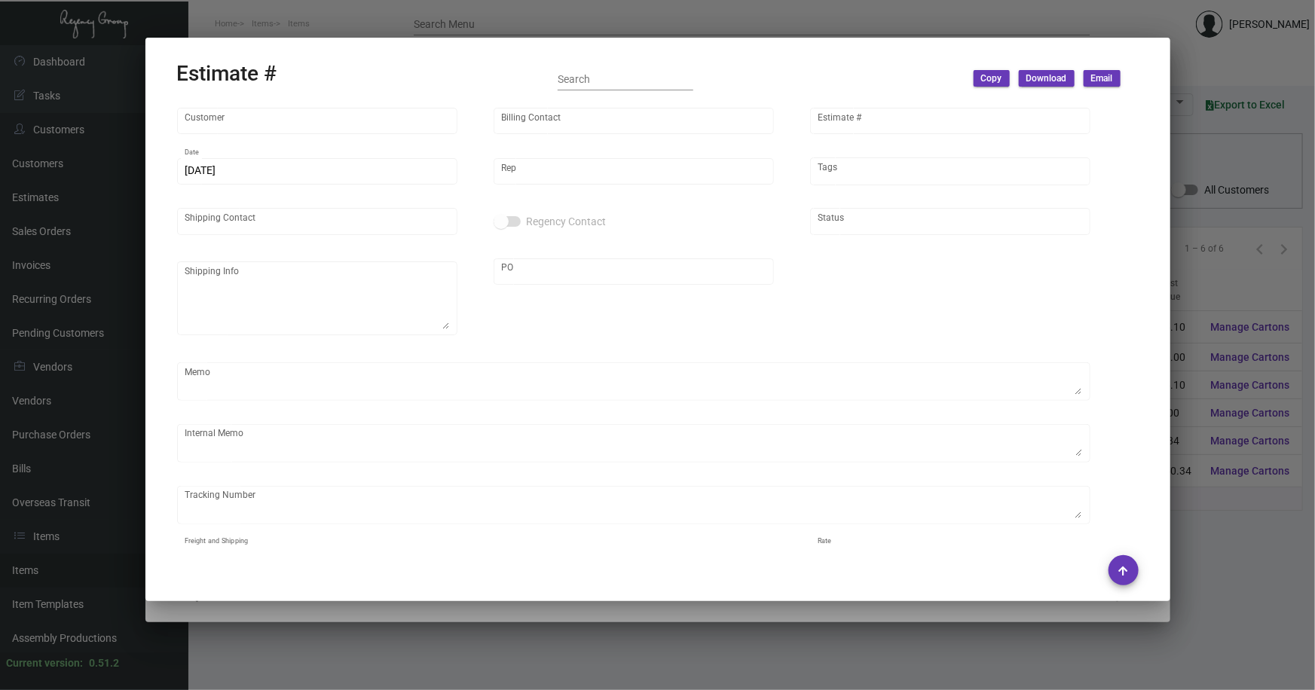
type input "Jennifer Regan"
type input "United States Dollar $"
type input "$ 0.00"
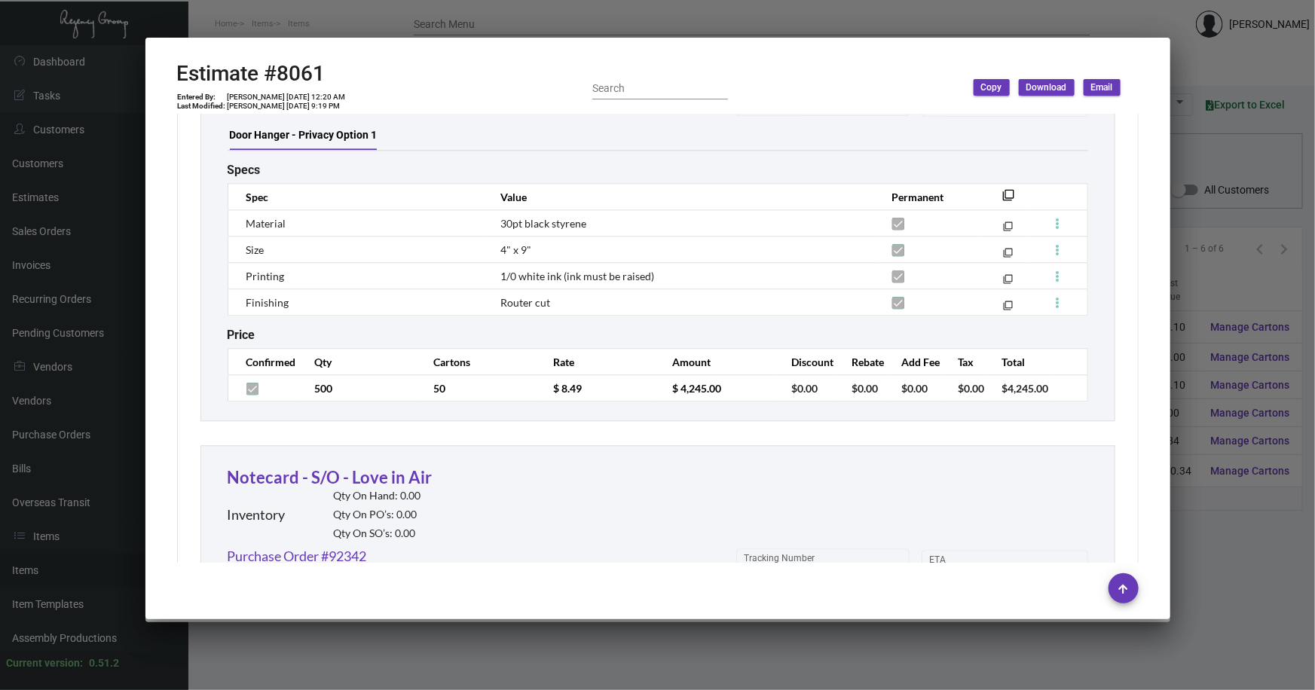
scroll to position [1987, 0]
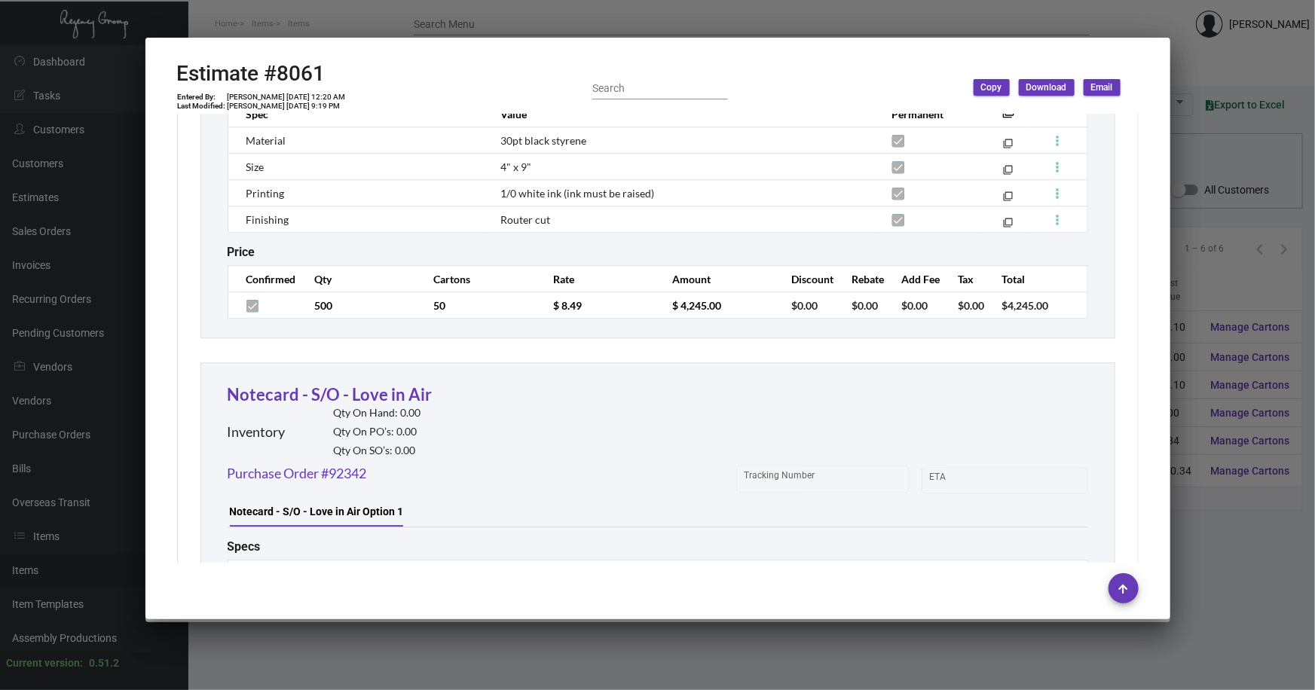
click at [1197, 59] on div at bounding box center [657, 345] width 1315 height 690
